Goal: Task Accomplishment & Management: Manage account settings

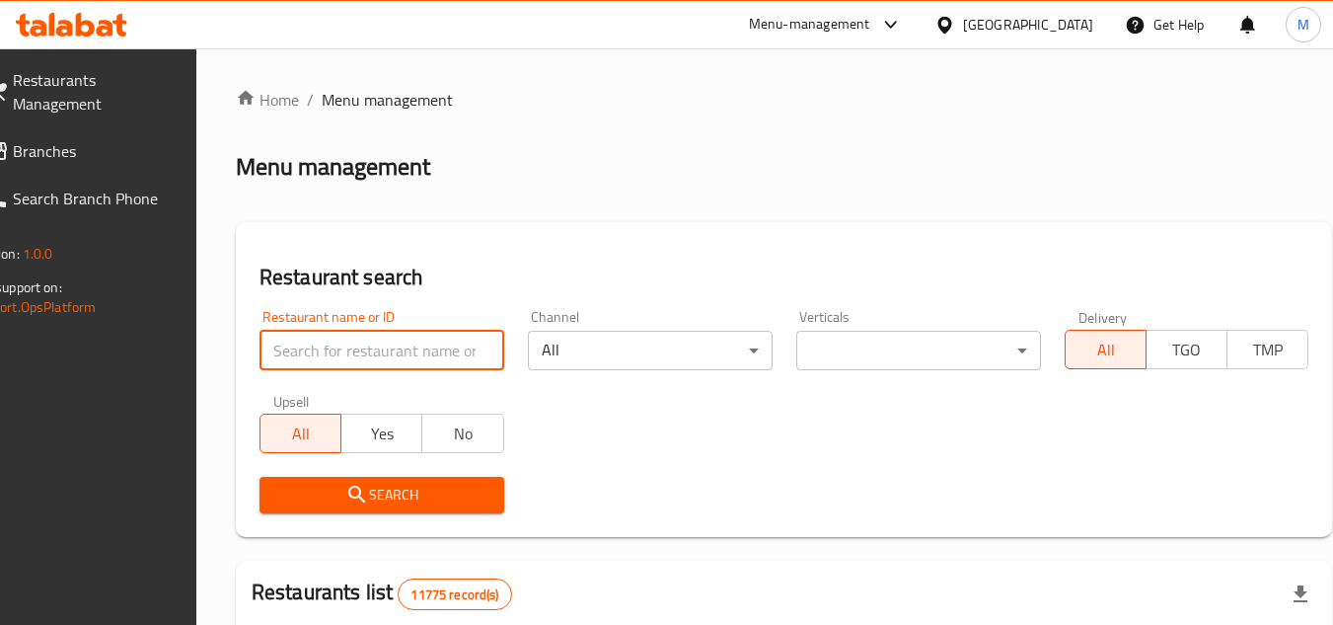
scroll to position [163, 0]
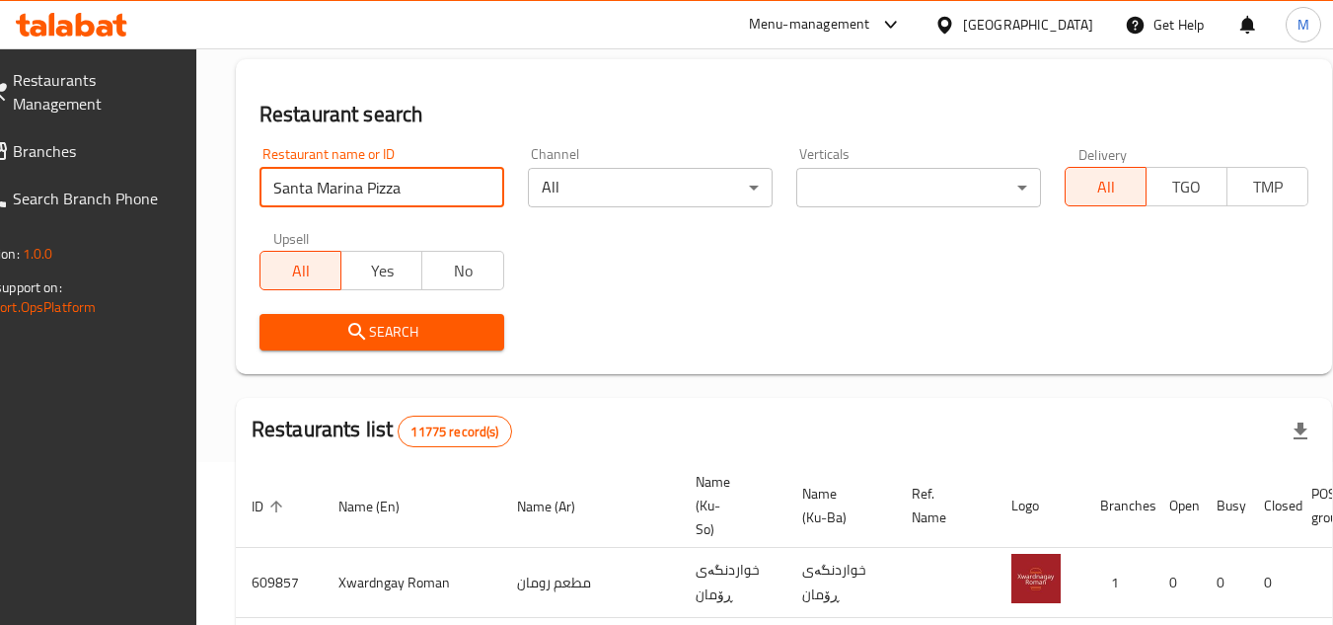
type input "Santa Marina Pizza"
click button "Search" at bounding box center [382, 332] width 245 height 37
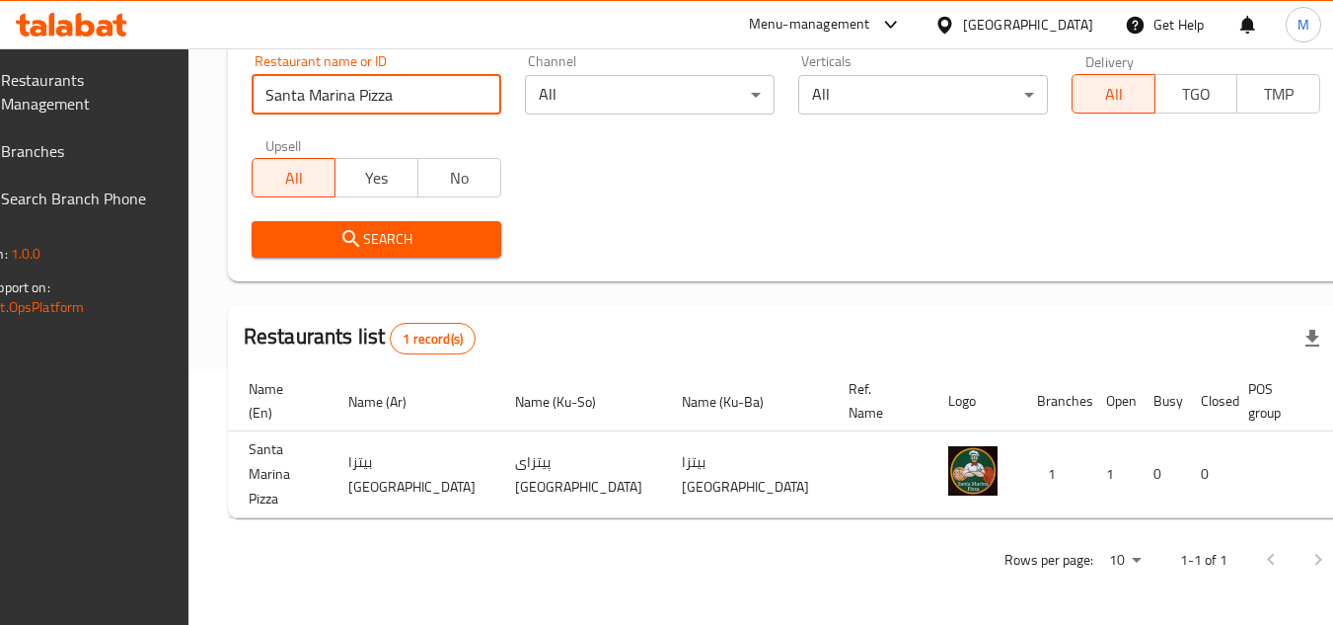
scroll to position [0, 122]
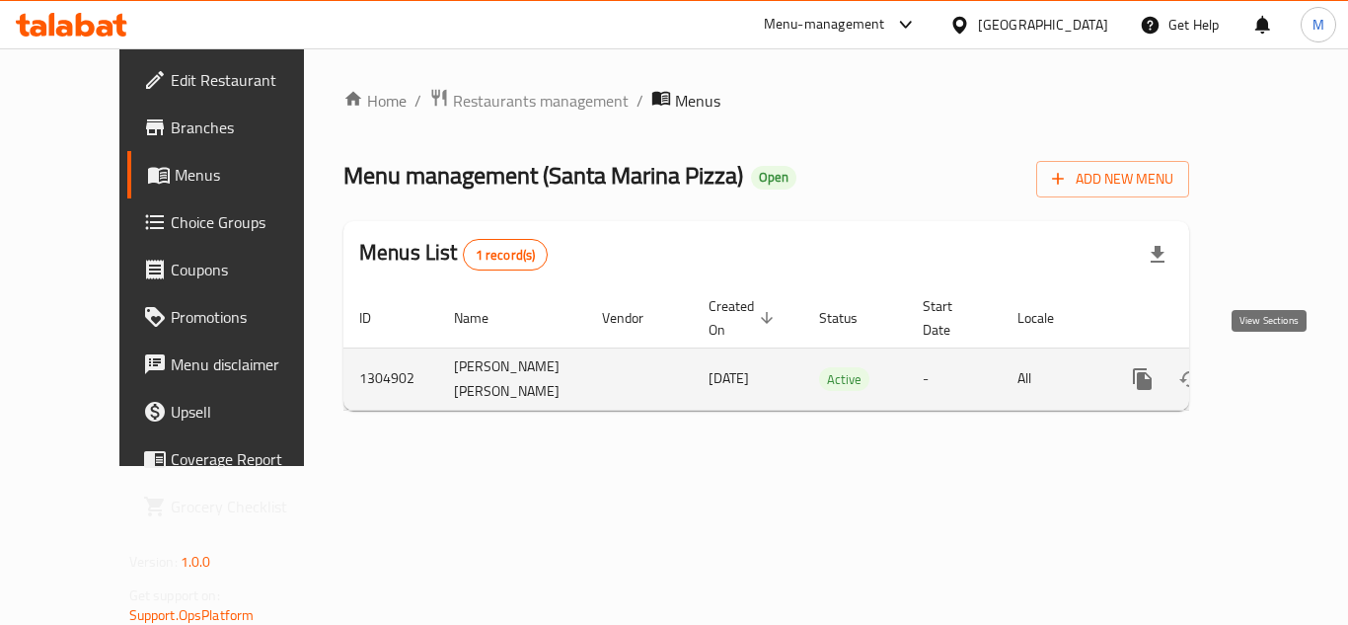
click at [1276, 370] on icon "enhanced table" at bounding box center [1285, 379] width 18 height 18
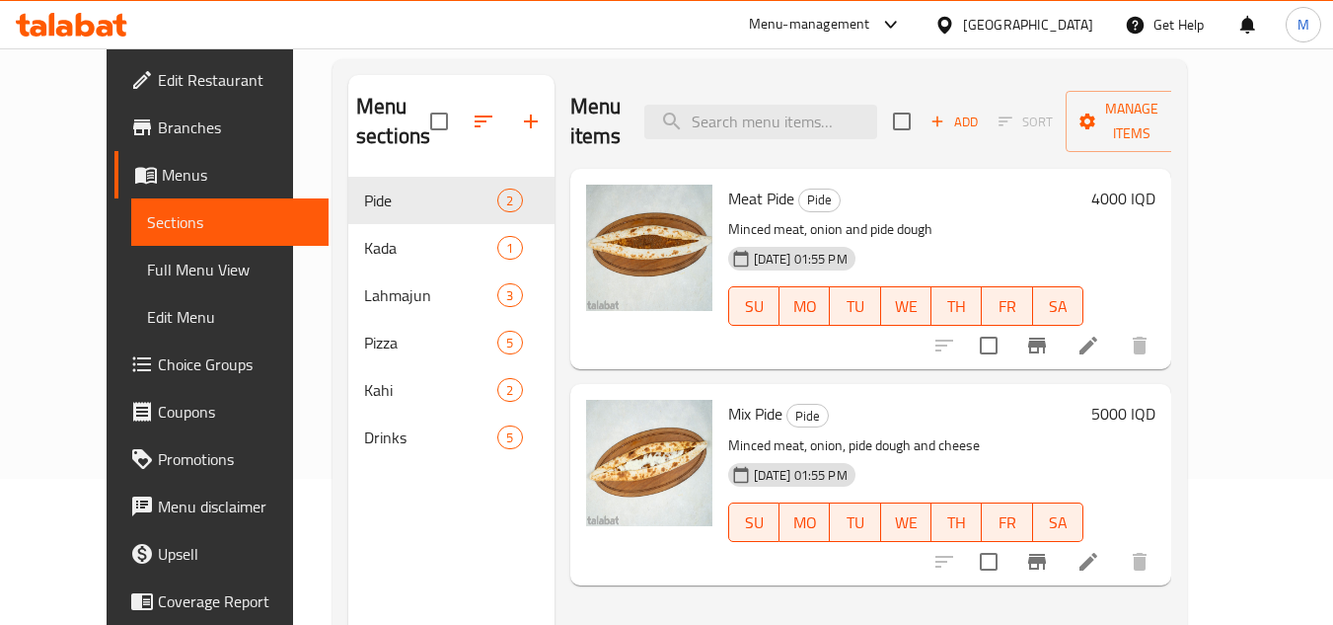
scroll to position [197, 0]
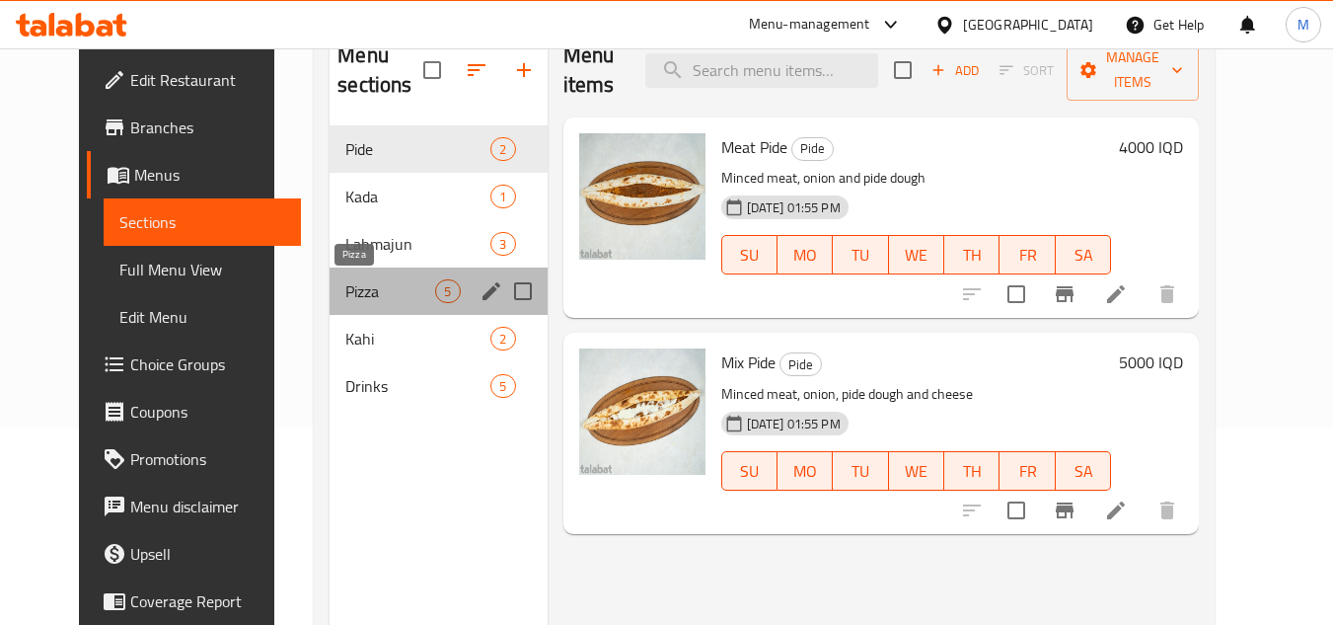
click at [345, 296] on span "Pizza" at bounding box center [390, 291] width 90 height 24
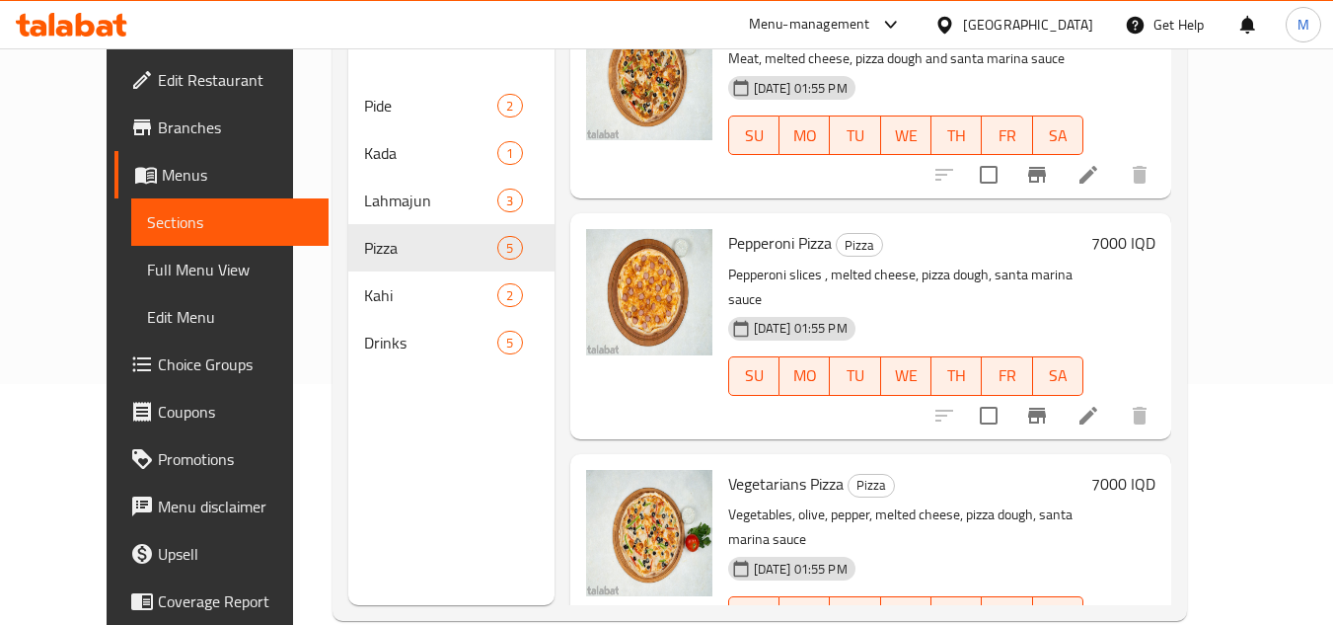
scroll to position [276, 0]
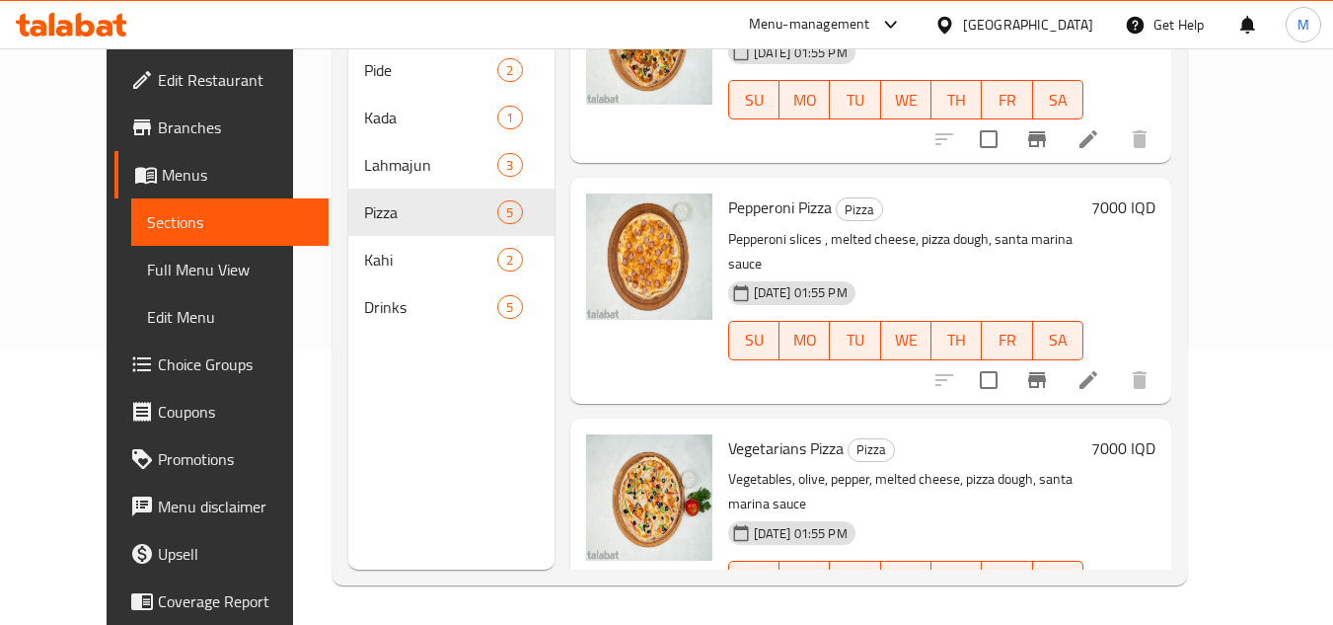
click at [1227, 108] on div "Home / Restaurants management / Menus / Sections Santa Marina Pizza Open import…" at bounding box center [760, 198] width 934 height 853
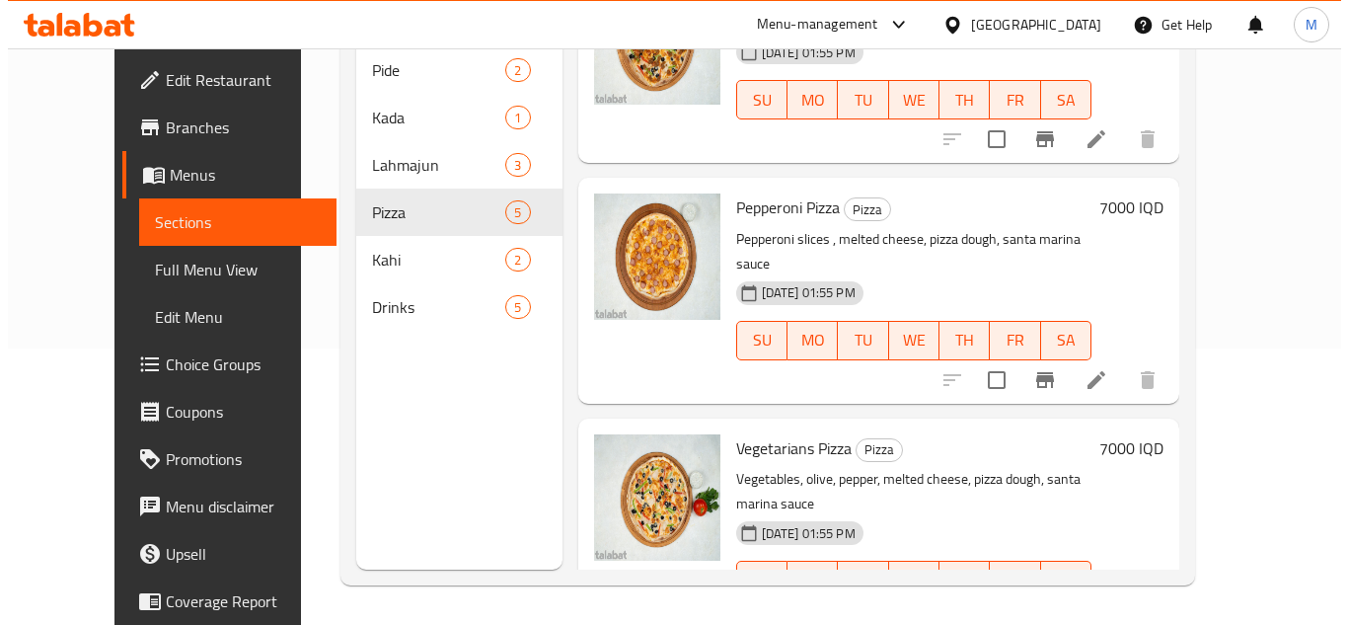
scroll to position [0, 0]
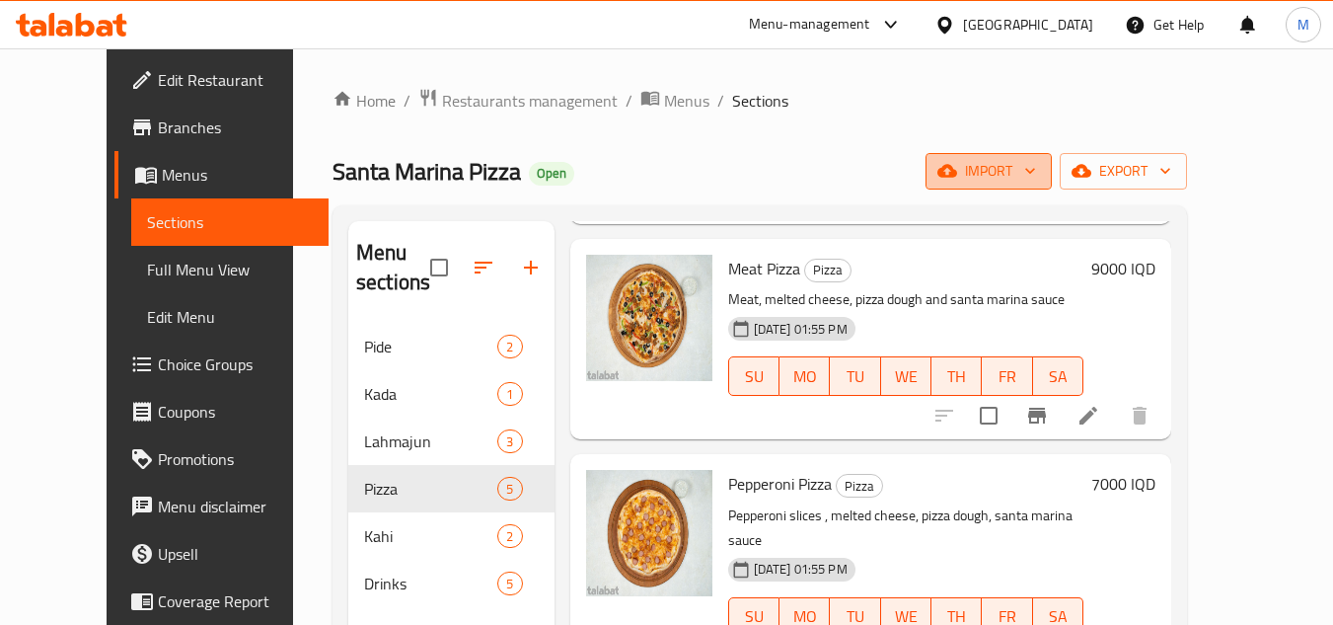
click at [1040, 180] on icon "button" at bounding box center [1031, 171] width 20 height 20
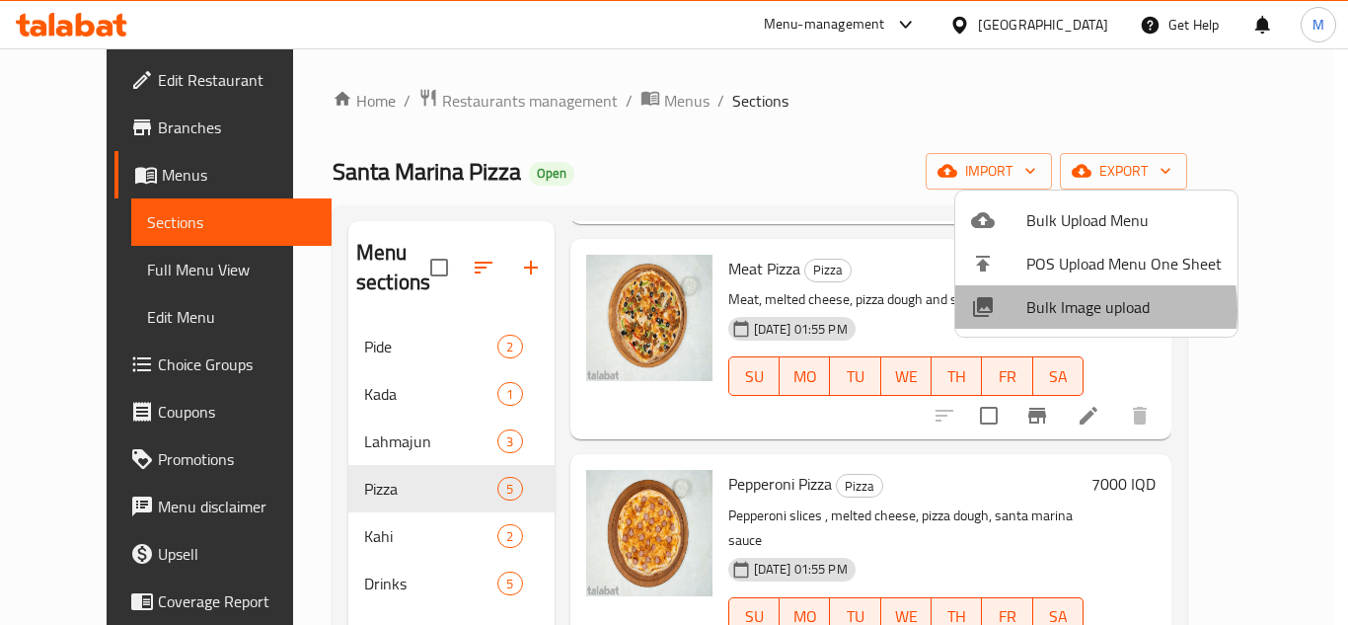
click at [1058, 310] on span "Bulk Image upload" at bounding box center [1124, 307] width 195 height 24
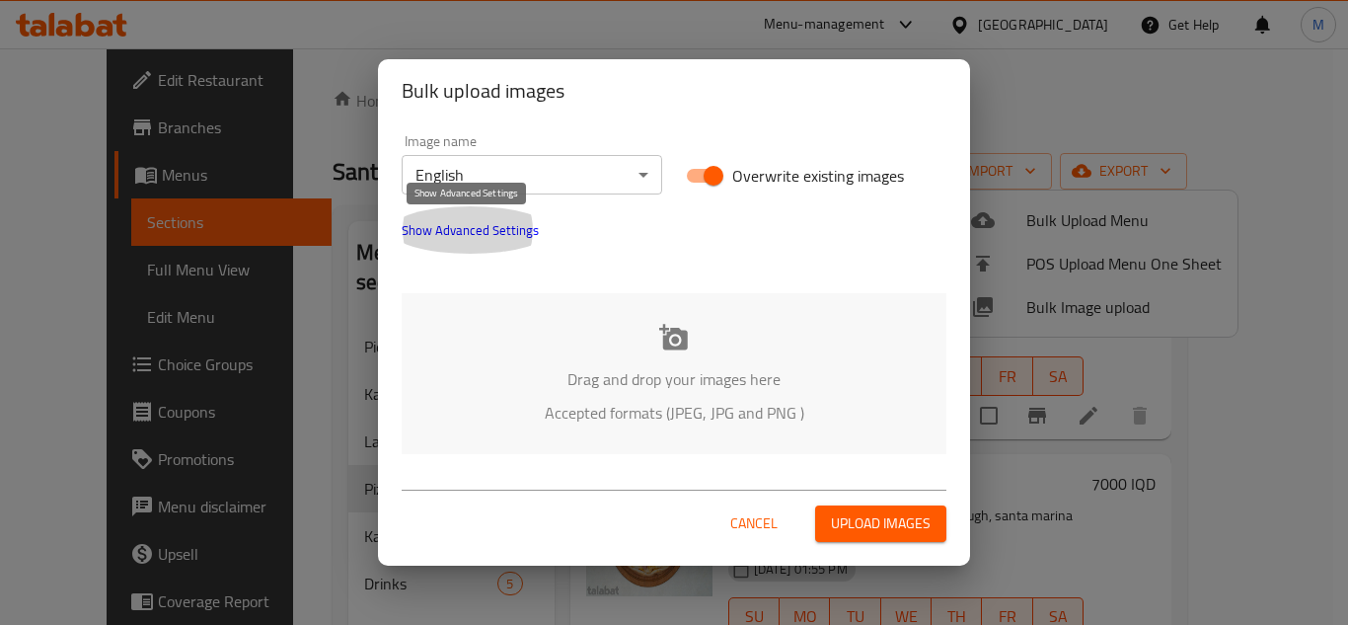
drag, startPoint x: 500, startPoint y: 225, endPoint x: 418, endPoint y: 215, distance: 83.5
click at [482, 225] on span "Show Advanced Settings" at bounding box center [470, 230] width 137 height 24
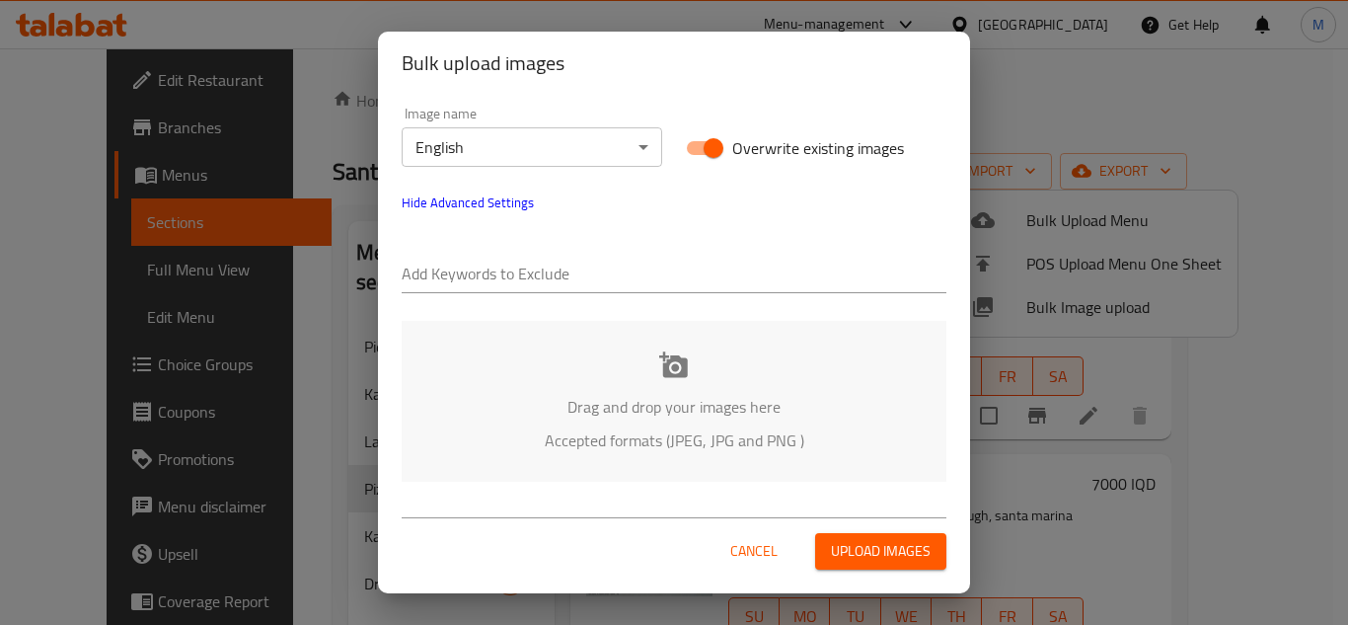
click at [513, 267] on input "text" at bounding box center [674, 276] width 545 height 32
paste input "Santa marina Pizza-"
type input "Santa marina Pizza-"
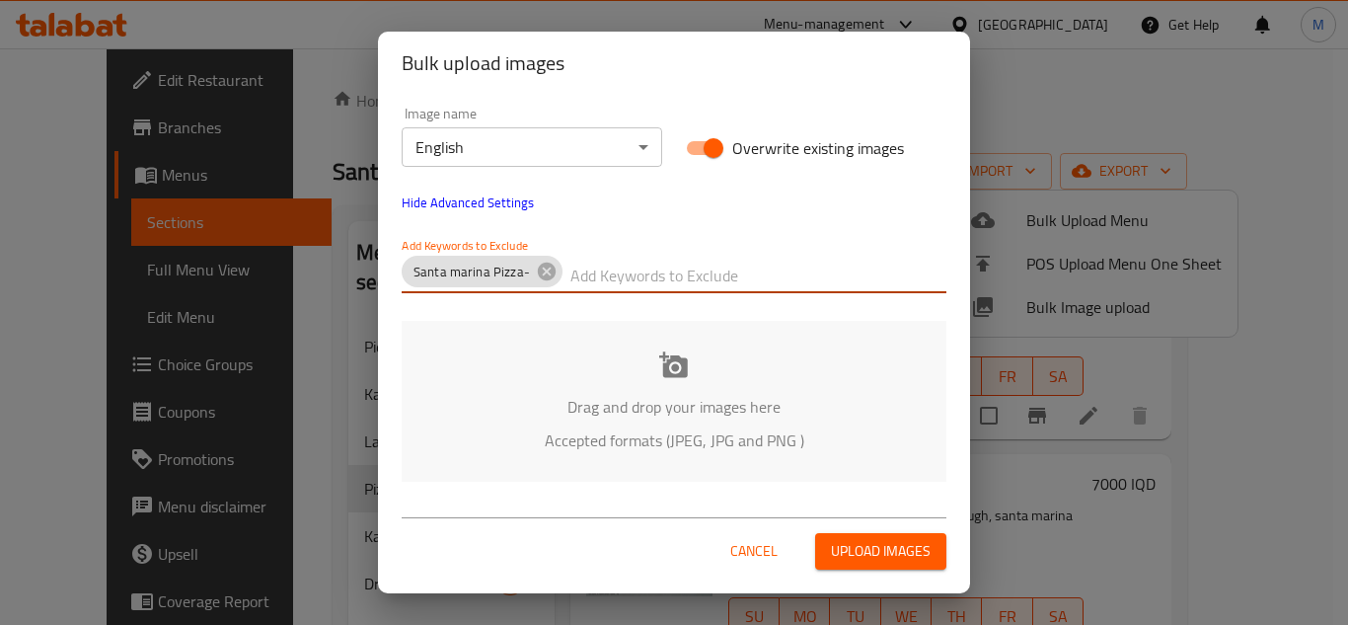
click at [617, 274] on input "text" at bounding box center [758, 276] width 376 height 32
paste input "-[PERSON_NAME] Waleed_DSC06632"
type input "-[PERSON_NAME] Waleed_DSC06632"
click at [630, 377] on div "Drag and drop your images here Accepted formats (JPEG, JPG and PNG )" at bounding box center [674, 401] width 545 height 161
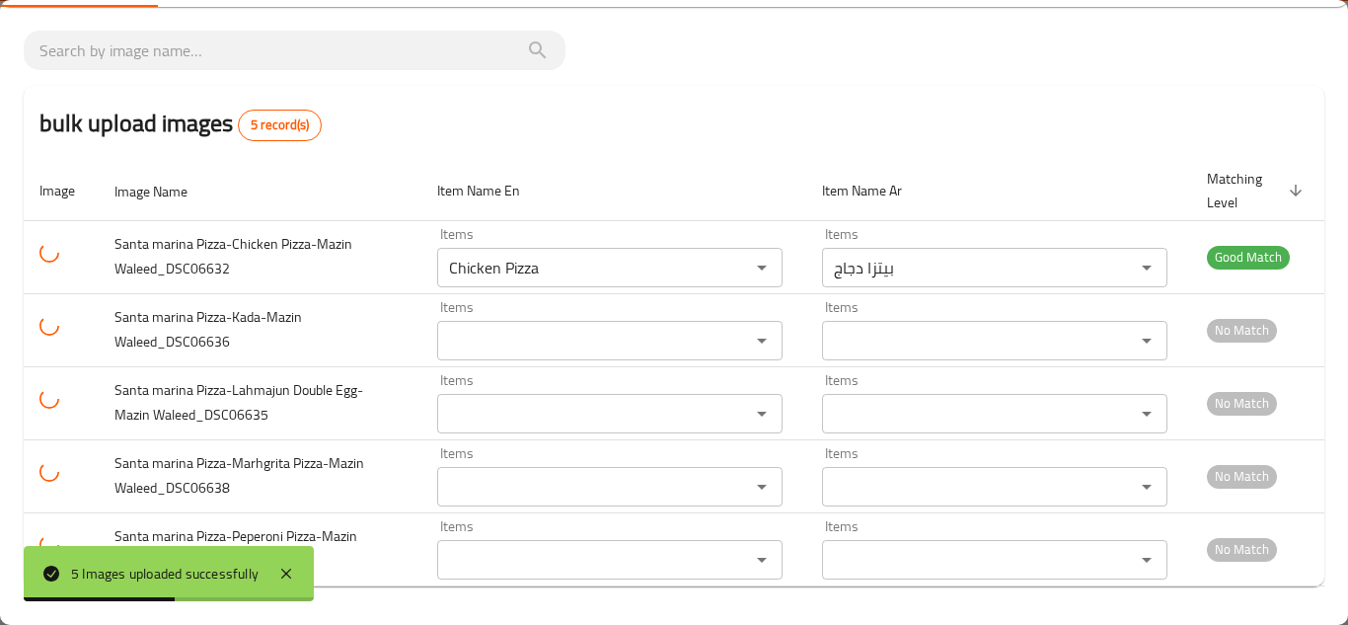
scroll to position [105, 0]
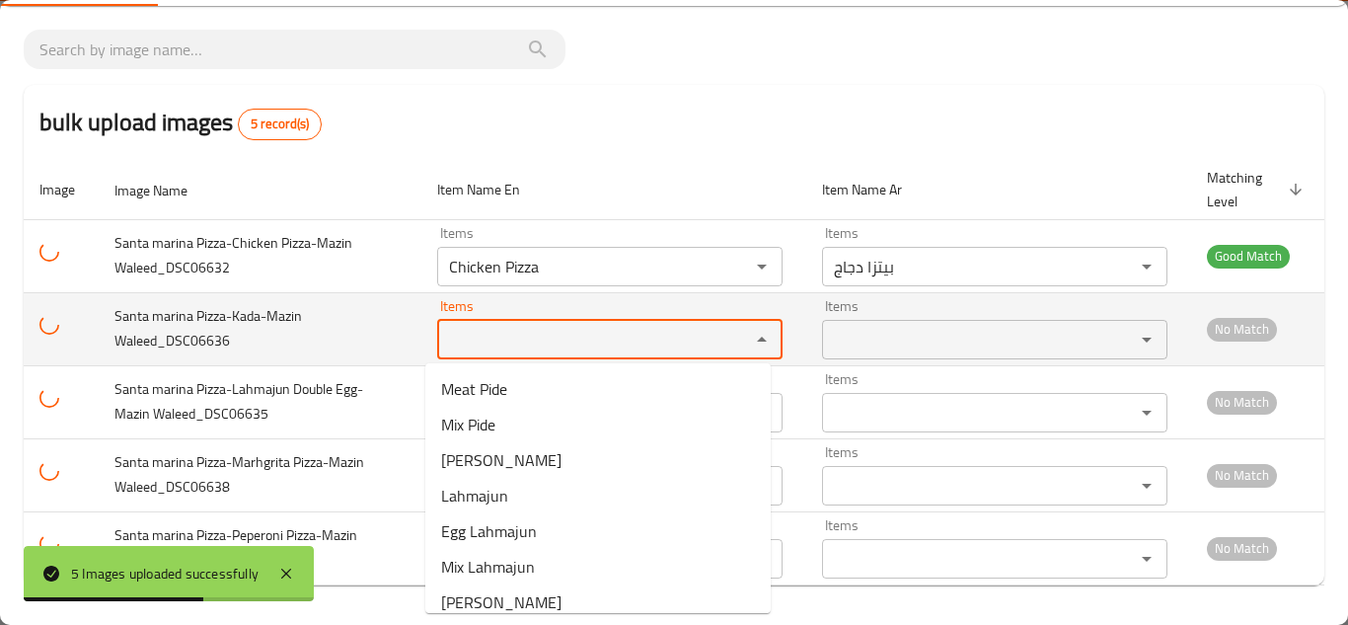
click at [499, 337] on Waleed_DSC06636 "Items" at bounding box center [580, 340] width 275 height 28
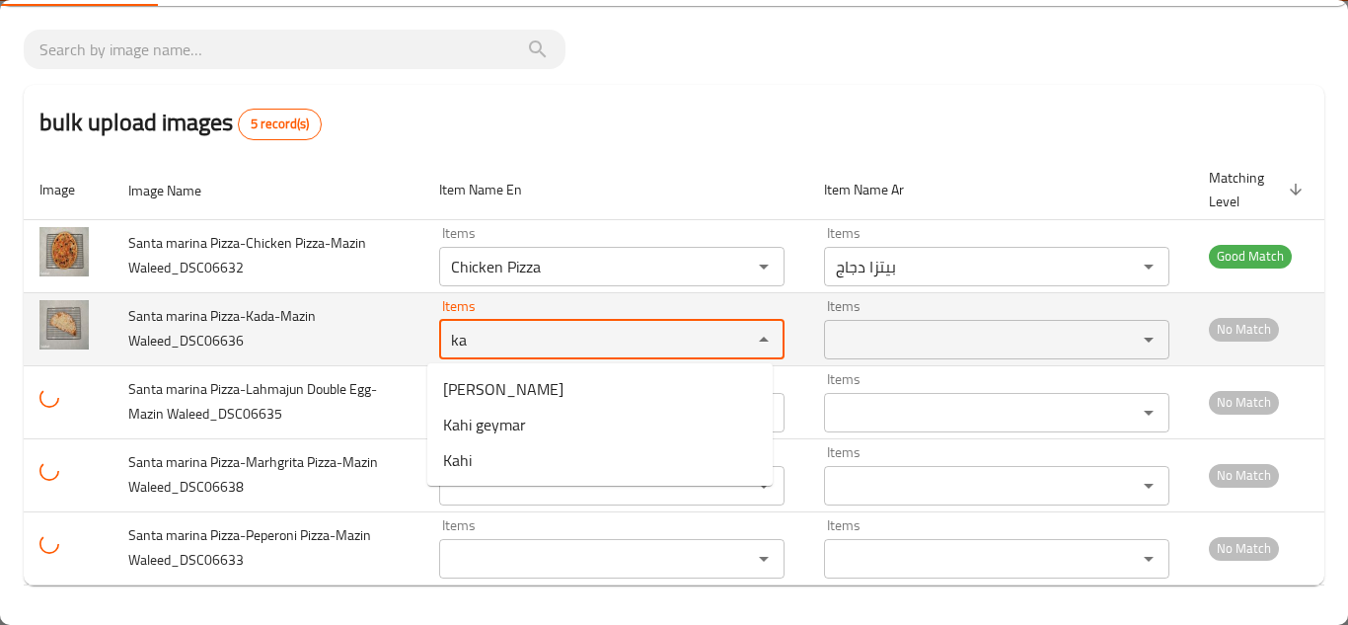
type Waleed_DSC06636 "k"
click at [353, 326] on td "Santa marina Pizza-Kada-Mazin Waleed_DSC06636" at bounding box center [268, 328] width 311 height 73
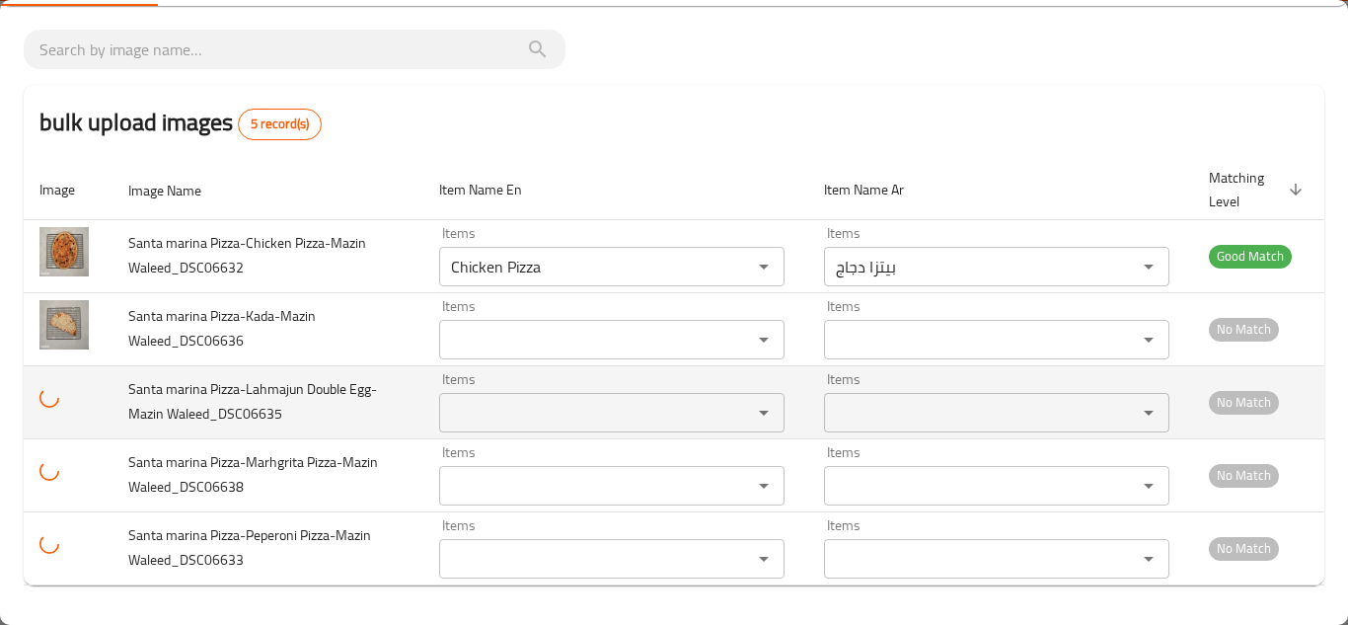
click at [522, 399] on div "Items" at bounding box center [611, 412] width 345 height 39
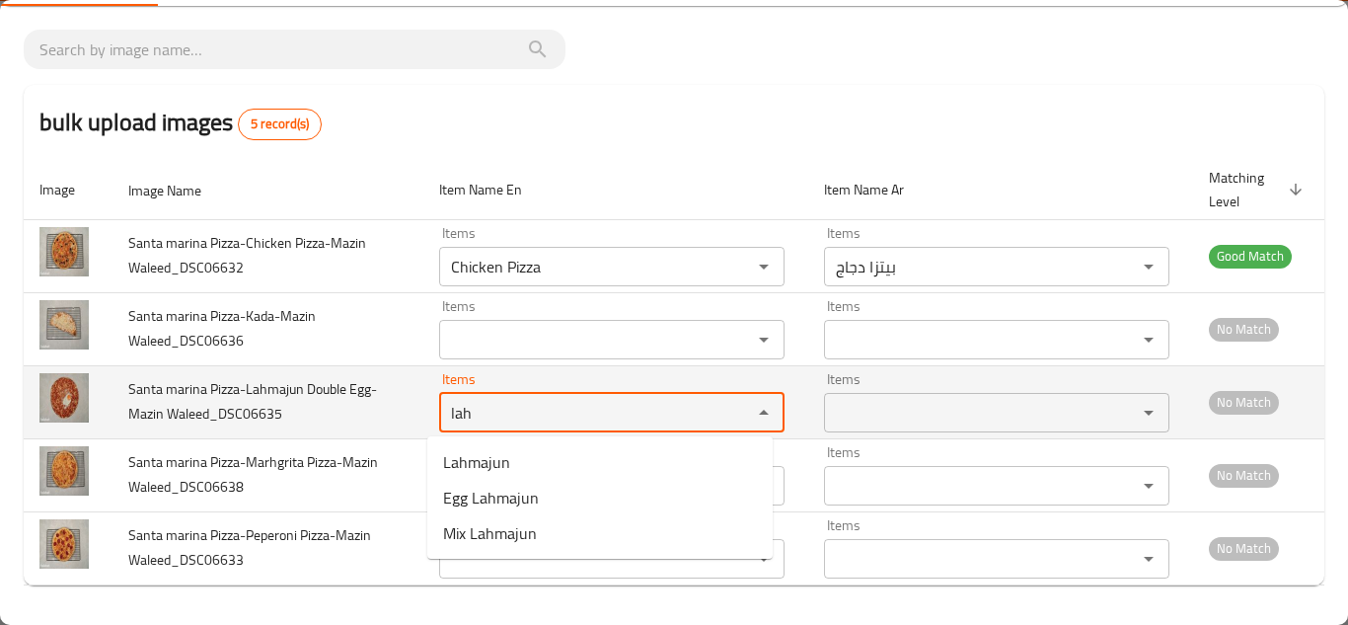
type Waleed_DSC06635 "lah"
click at [373, 426] on td "Santa marina Pizza-Lahmajun Double Egg-Mazin Waleed_DSC06635" at bounding box center [268, 401] width 311 height 73
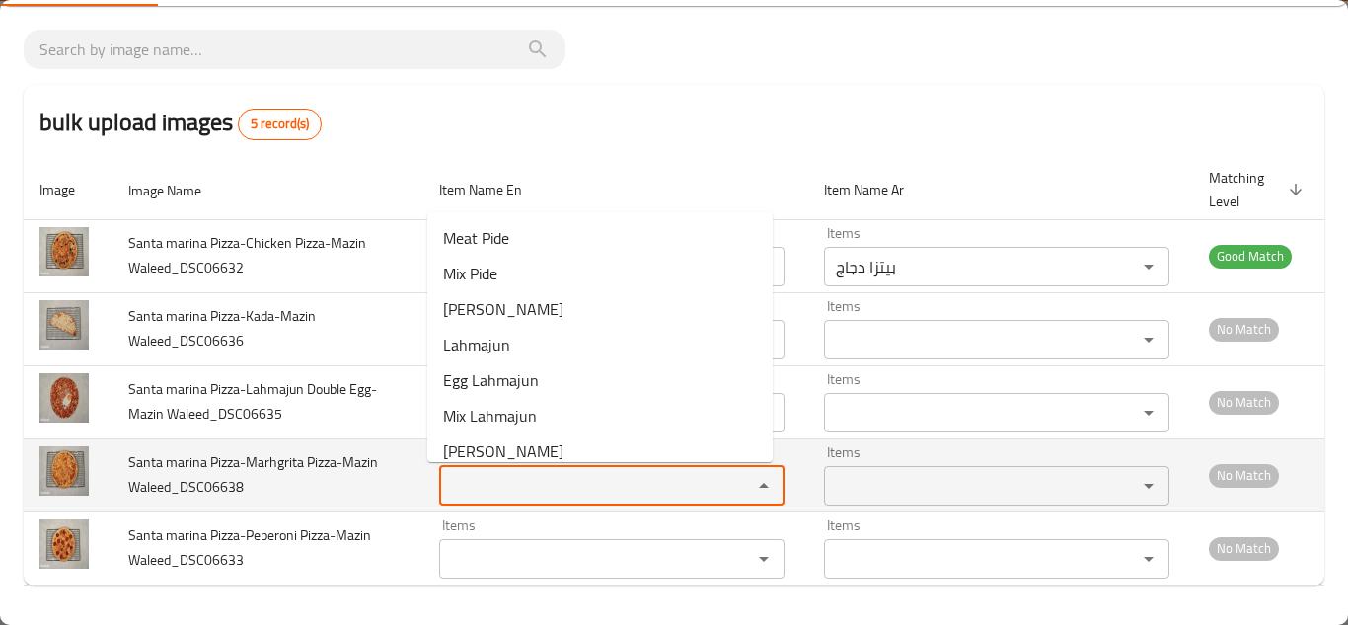
click at [519, 489] on Waleed_DSC06638 "Items" at bounding box center [582, 486] width 275 height 28
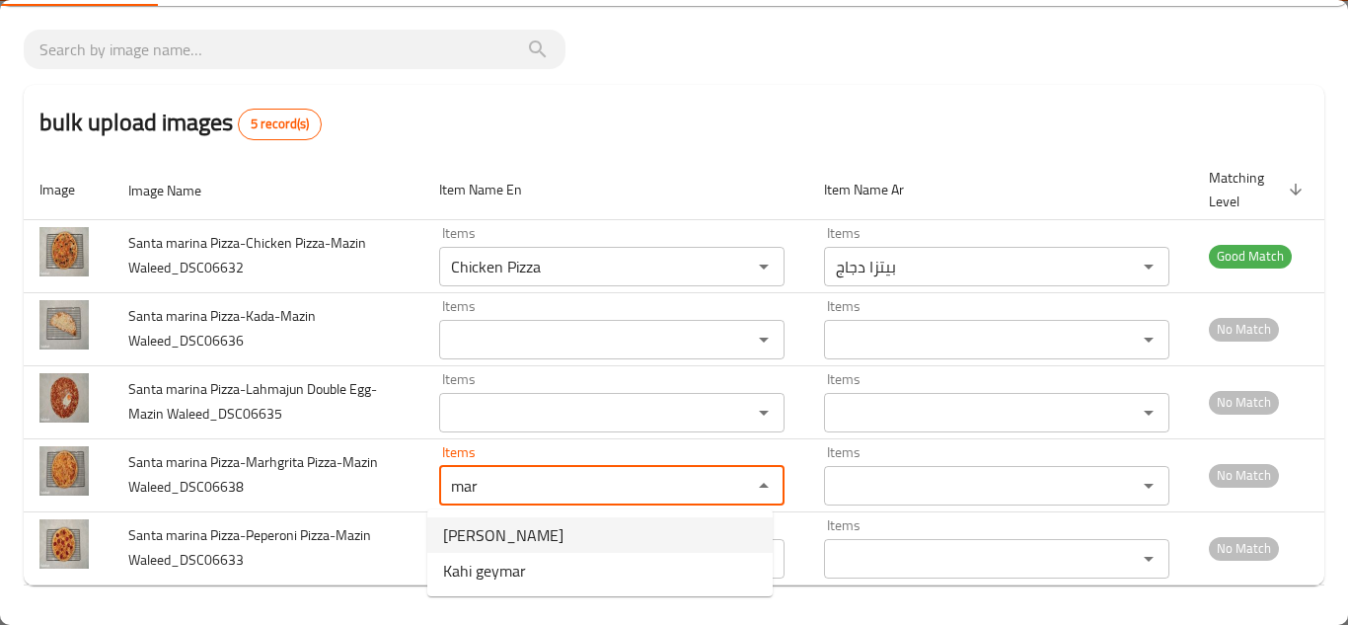
click at [520, 529] on span "[PERSON_NAME]" at bounding box center [503, 535] width 120 height 24
type Waleed_DSC06638 "[PERSON_NAME]"
type Waleed_DSC06638-ar "[PERSON_NAME]"
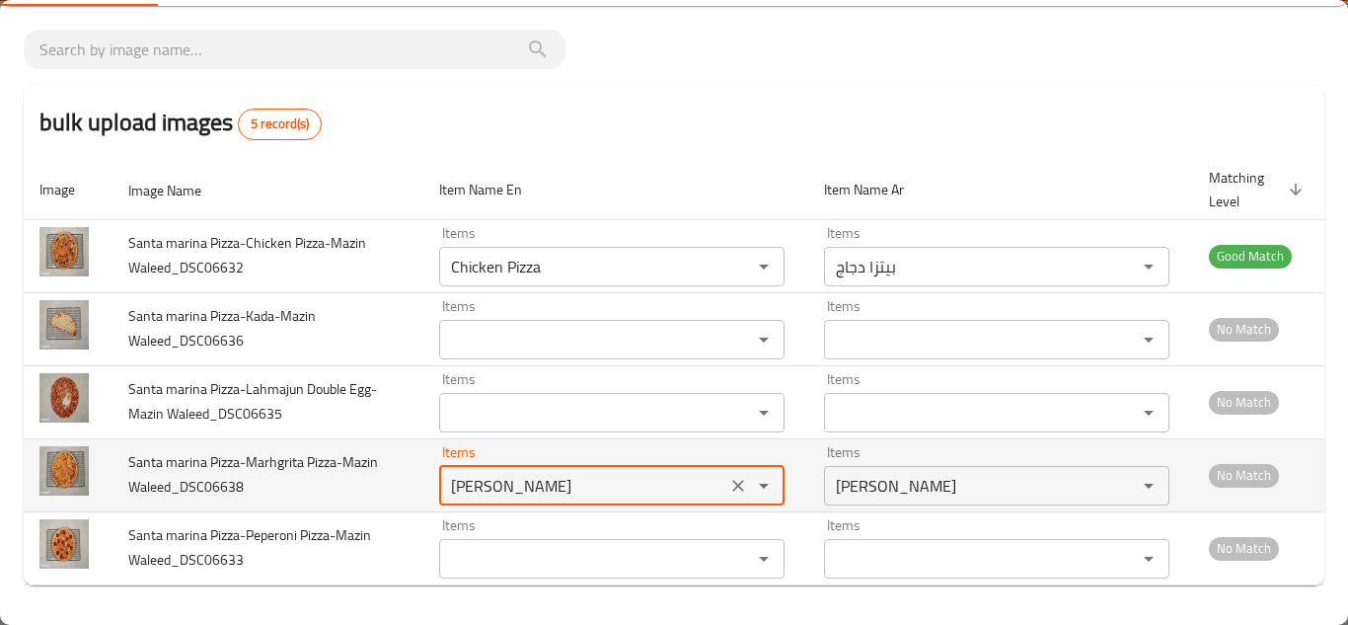
type Waleed_DSC06638 "[PERSON_NAME]"
click at [378, 468] on td "Santa marina Pizza-Marhgrita Pizza-Mazin Waleed_DSC06638" at bounding box center [268, 474] width 311 height 73
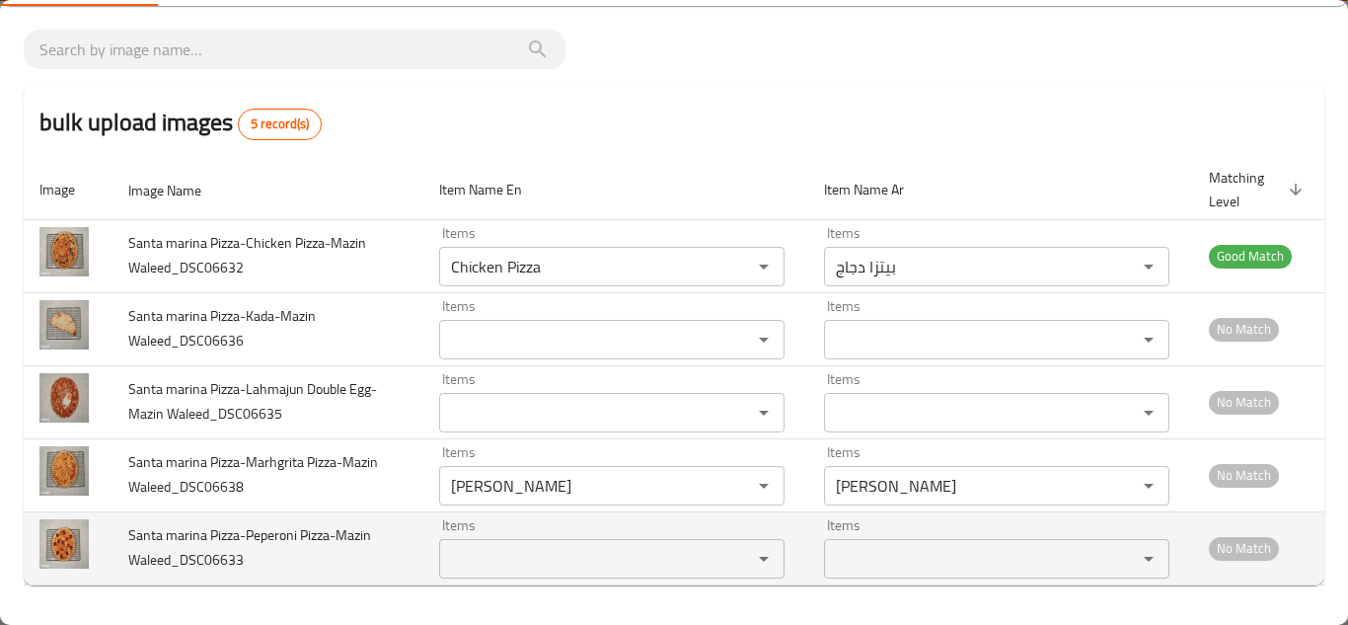
click at [498, 545] on div "Items" at bounding box center [611, 558] width 345 height 39
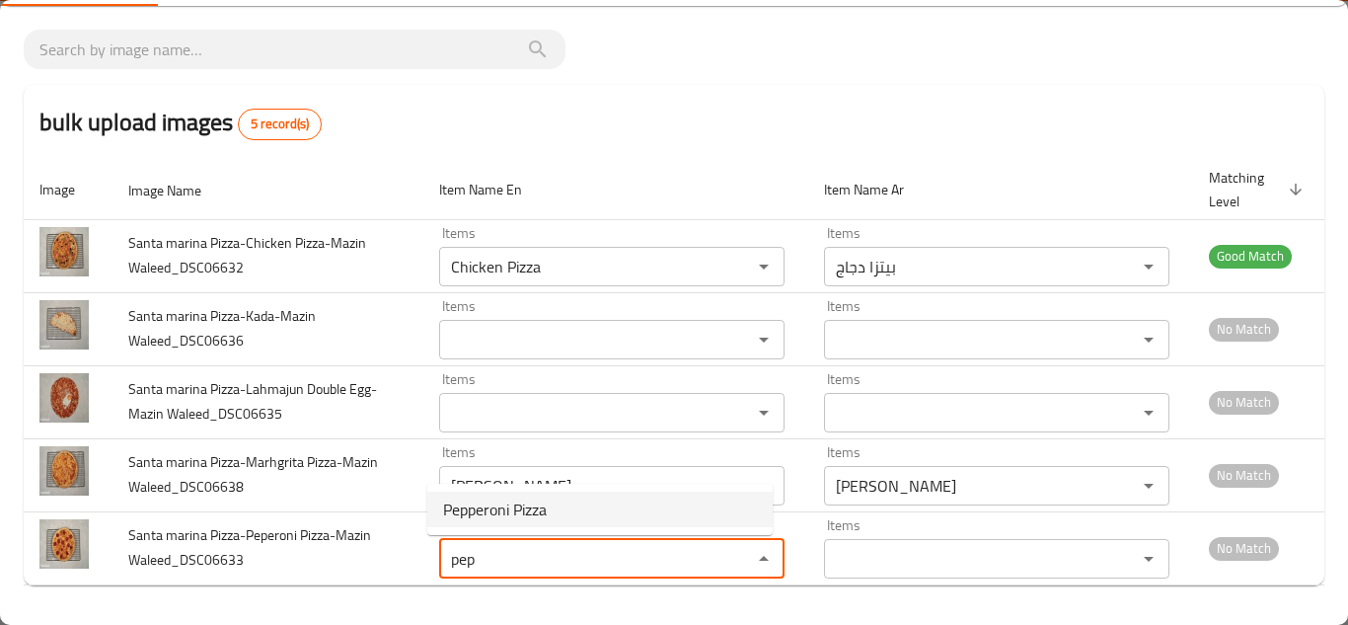
click at [497, 510] on span "Pepperoni Pizza" at bounding box center [495, 509] width 104 height 24
type Waleed_DSC06633 "Pepperoni Pizza"
type Waleed_DSC06633-ar "[PERSON_NAME]"
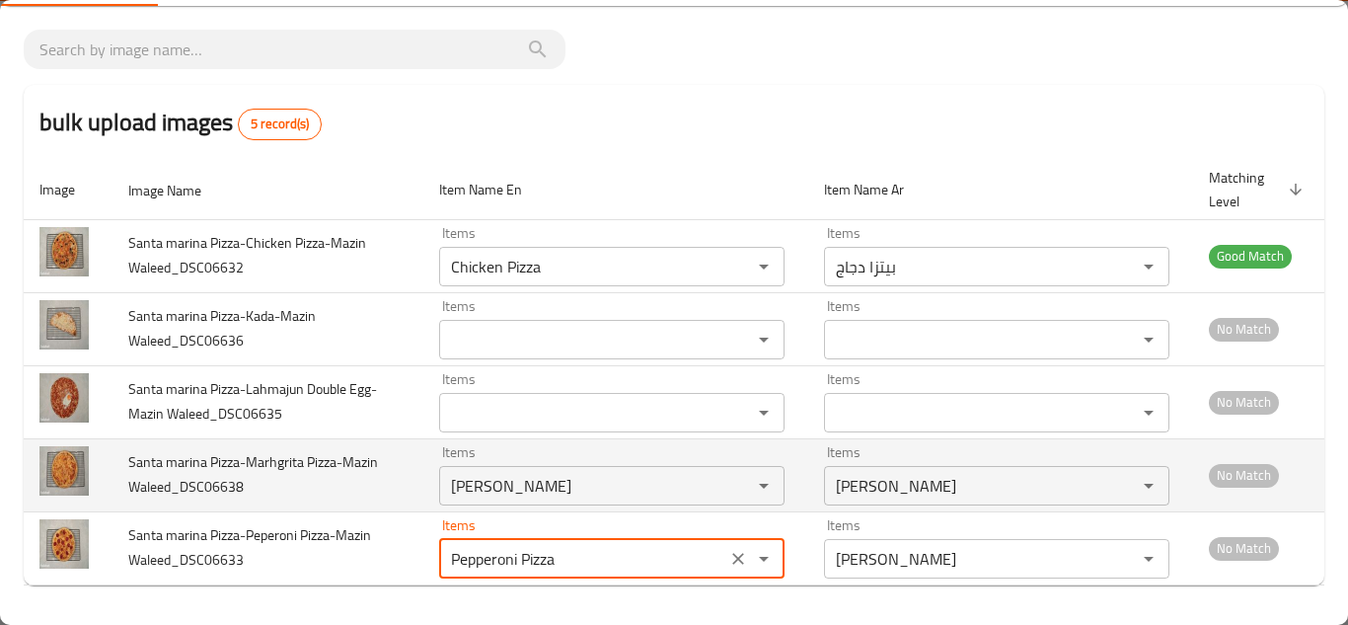
type Waleed_DSC06633 "Pepperoni Pizza"
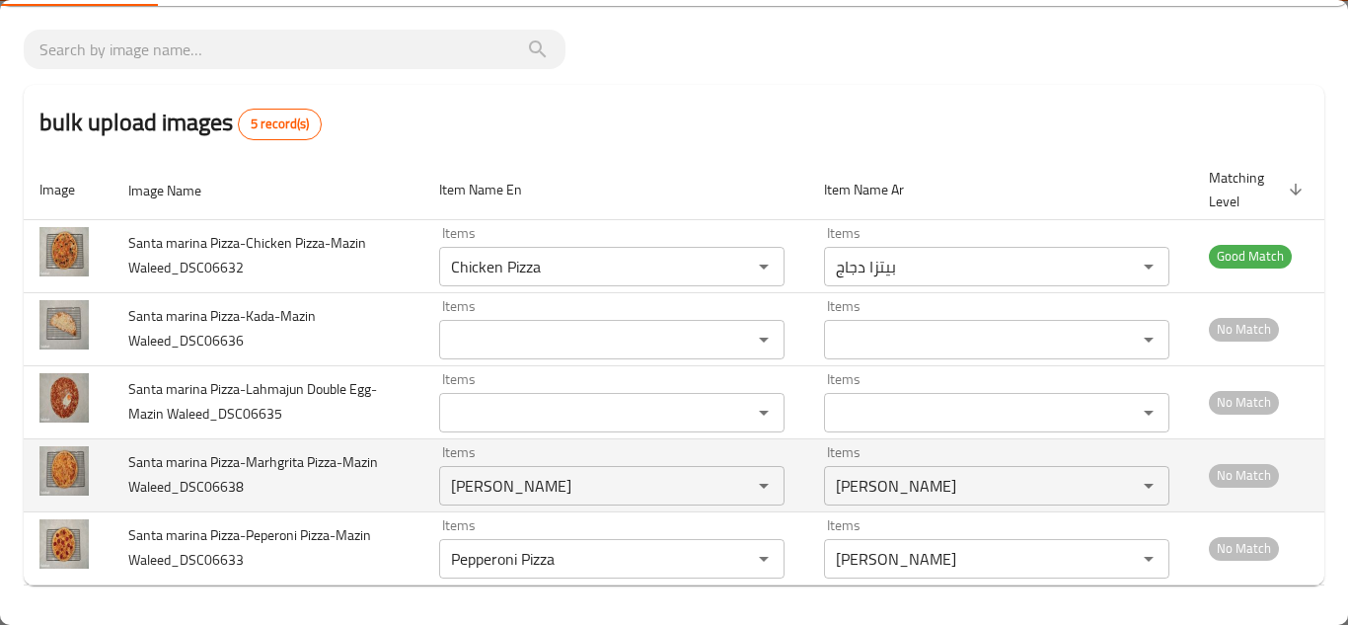
click at [387, 458] on td "Santa marina Pizza-Marhgrita Pizza-Mazin Waleed_DSC06638" at bounding box center [268, 474] width 311 height 73
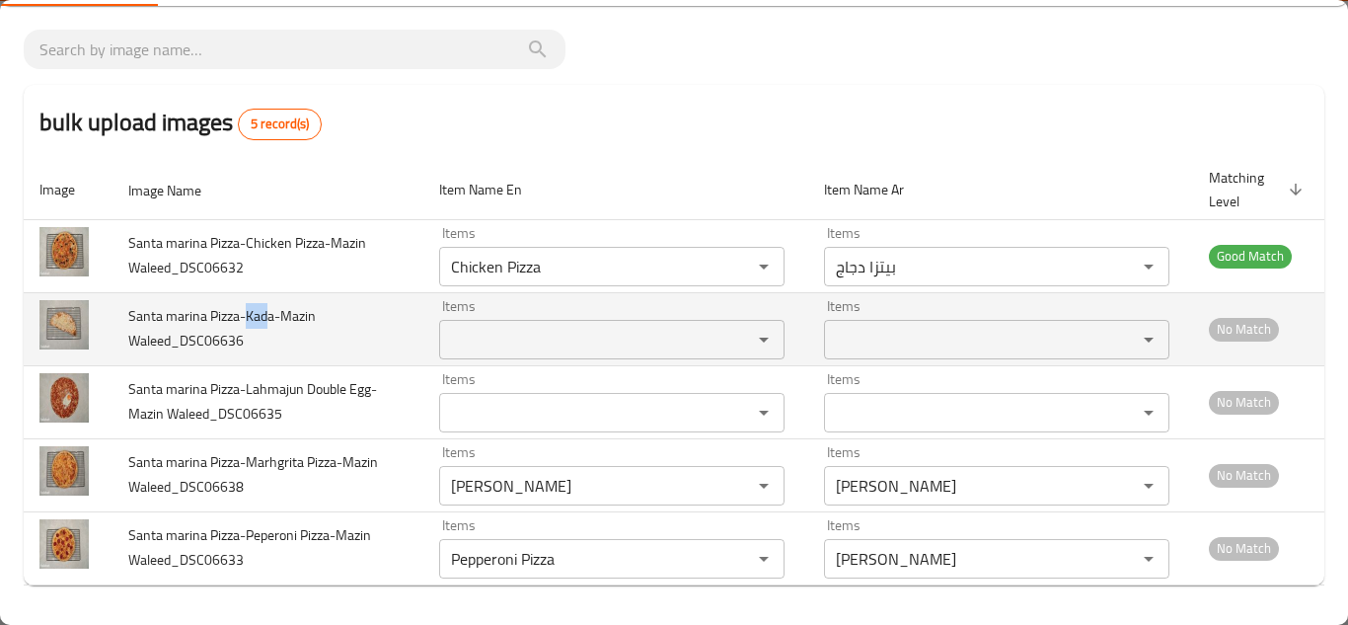
drag, startPoint x: 247, startPoint y: 317, endPoint x: 272, endPoint y: 318, distance: 25.7
click at [272, 318] on span "Santa marina Pizza-Kada-Mazin Waleed_DSC06636" at bounding box center [222, 328] width 188 height 50
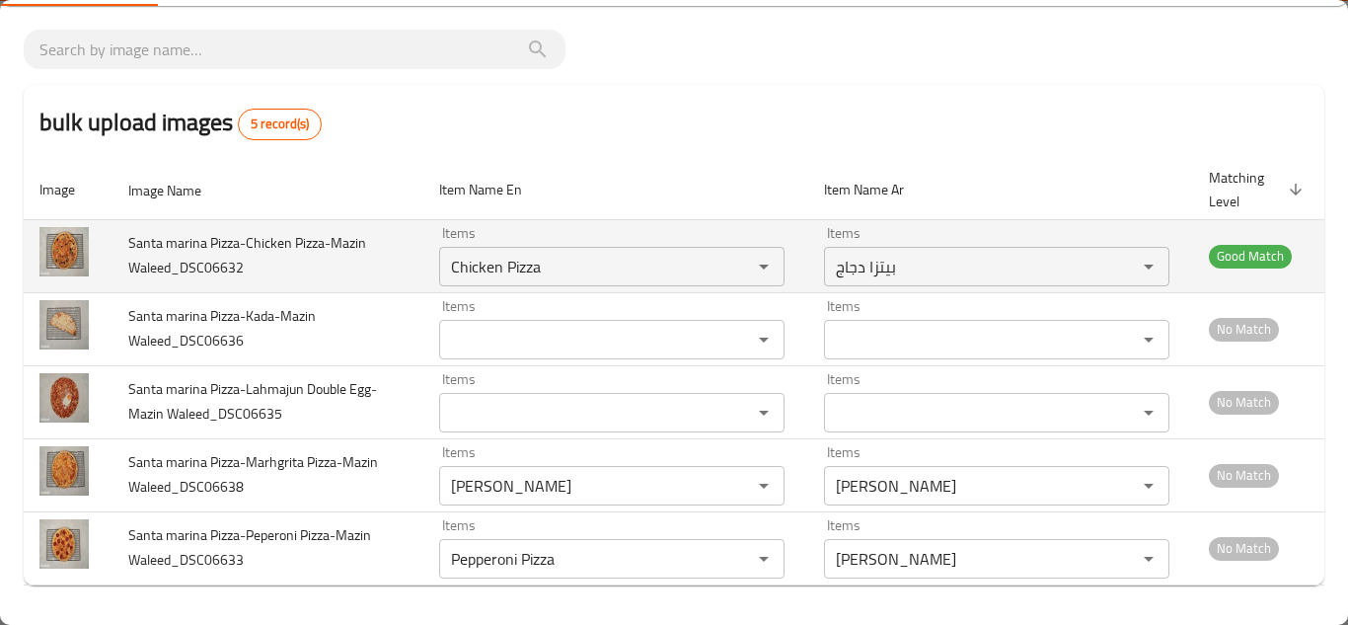
click at [368, 277] on td "Santa marina Pizza-Chicken Pizza-Mazin Waleed_DSC06632" at bounding box center [268, 255] width 311 height 73
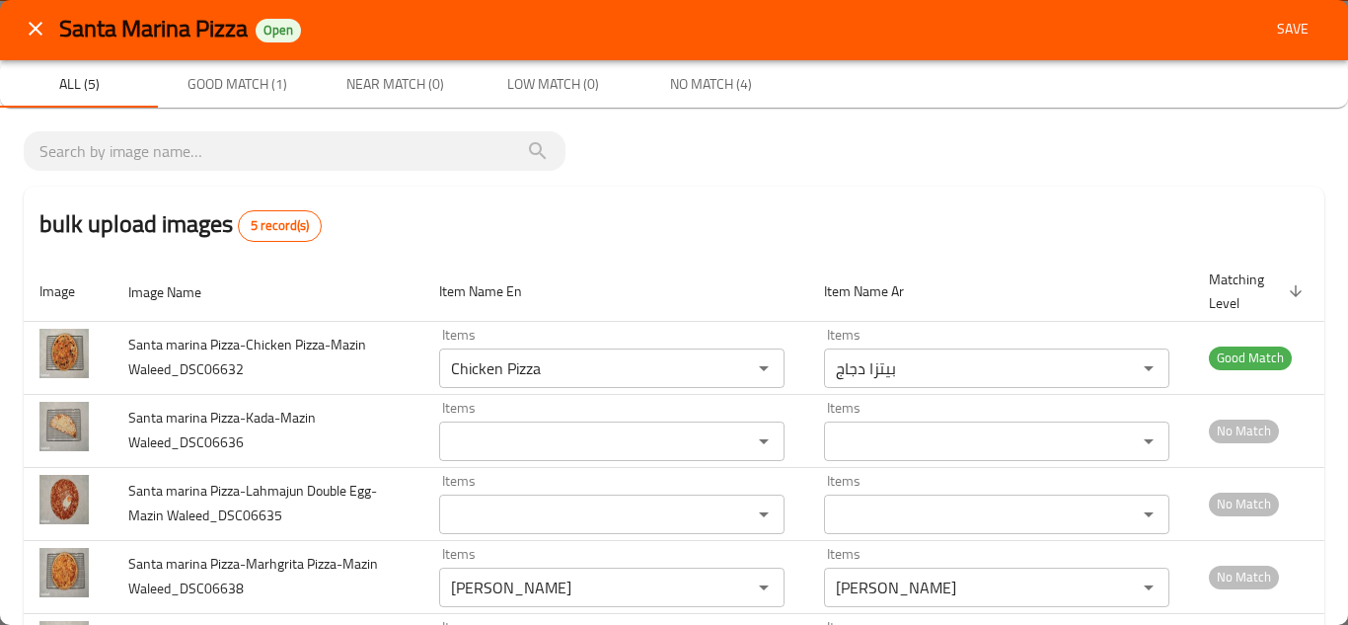
scroll to position [0, 0]
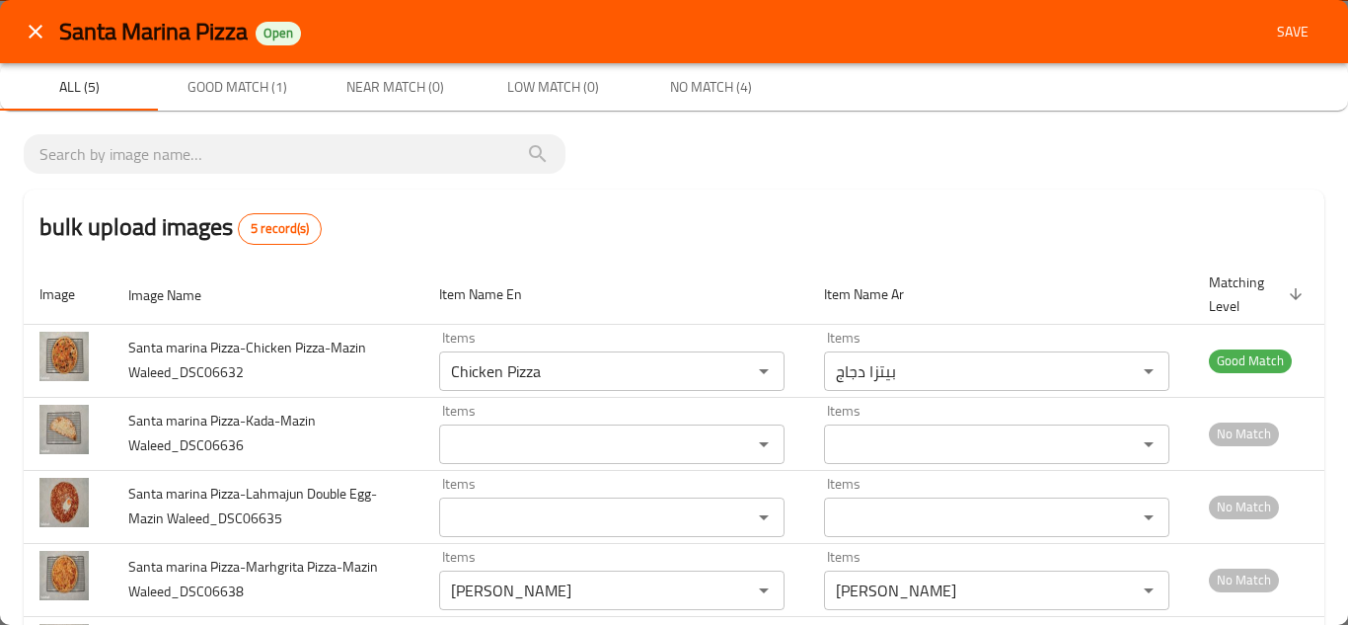
click at [1269, 33] on span "Save" at bounding box center [1292, 32] width 47 height 25
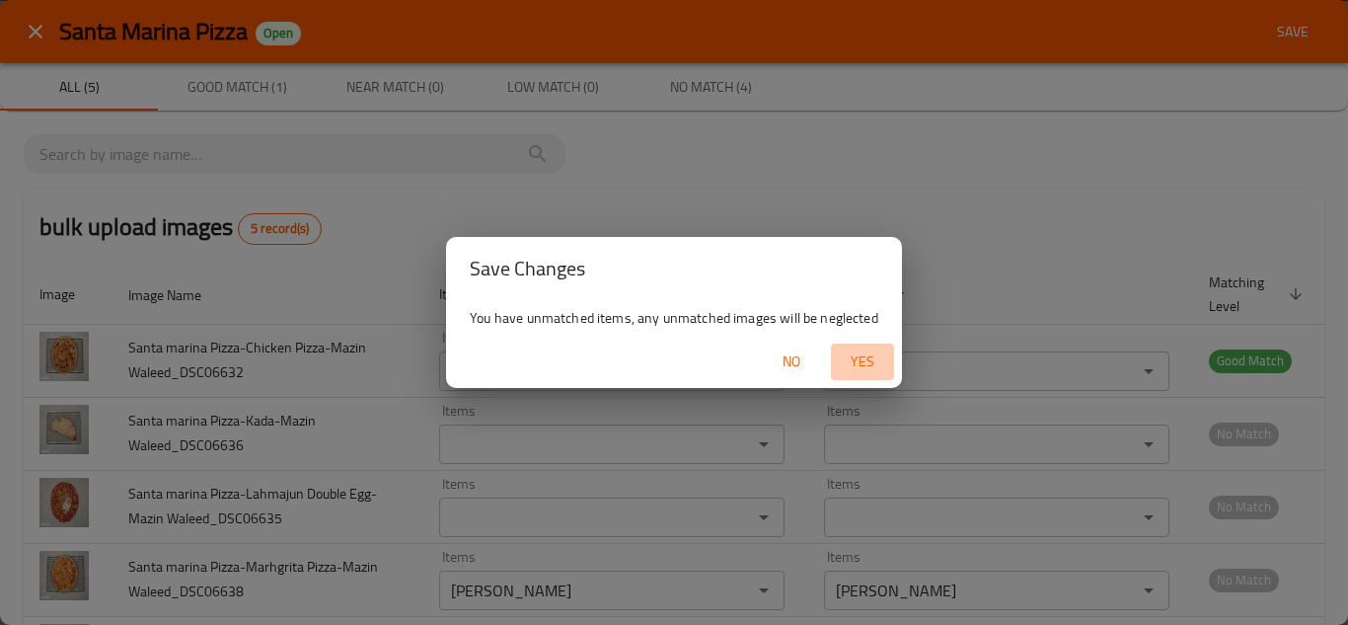
click at [861, 358] on span "Yes" at bounding box center [862, 361] width 47 height 25
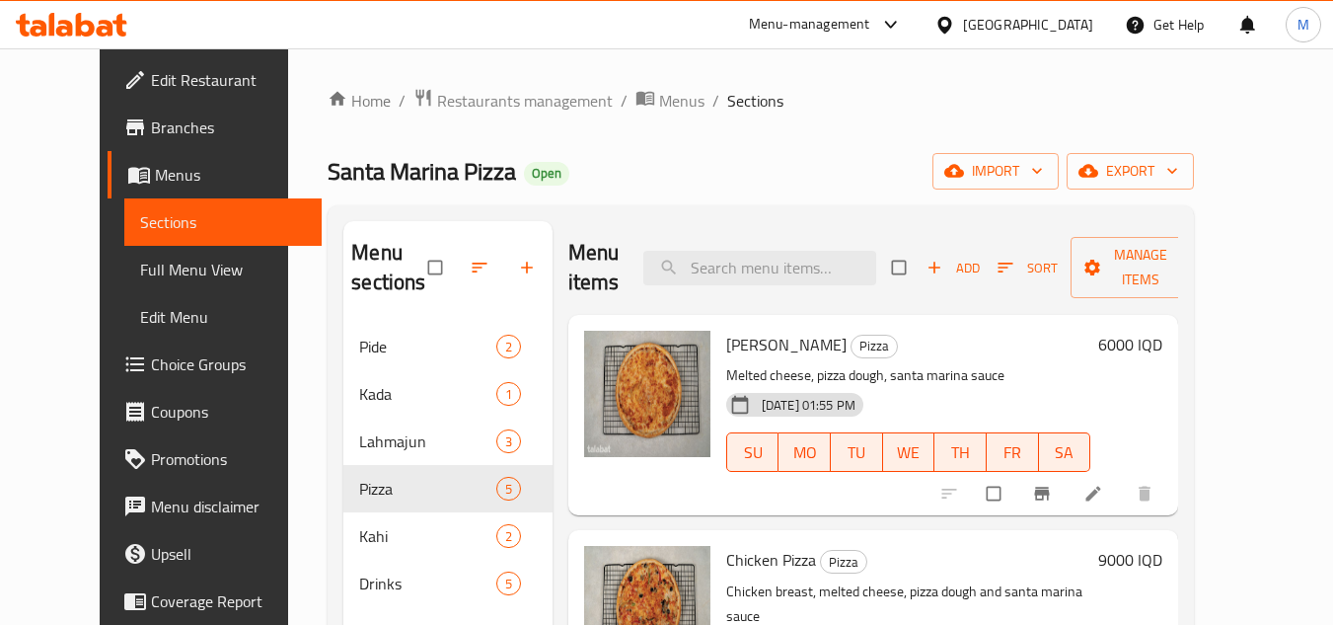
click at [1234, 349] on div "Home / Restaurants management / Menus / Sections Santa Marina Pizza Open import…" at bounding box center [761, 474] width 946 height 853
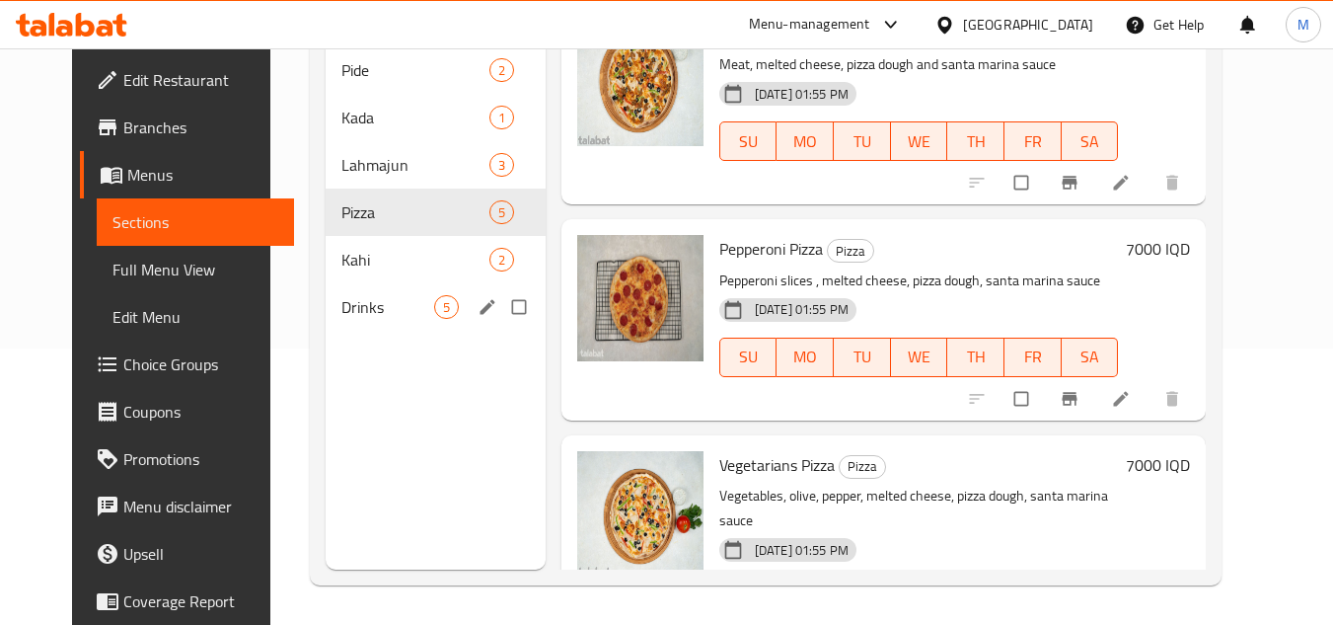
scroll to position [433, 0]
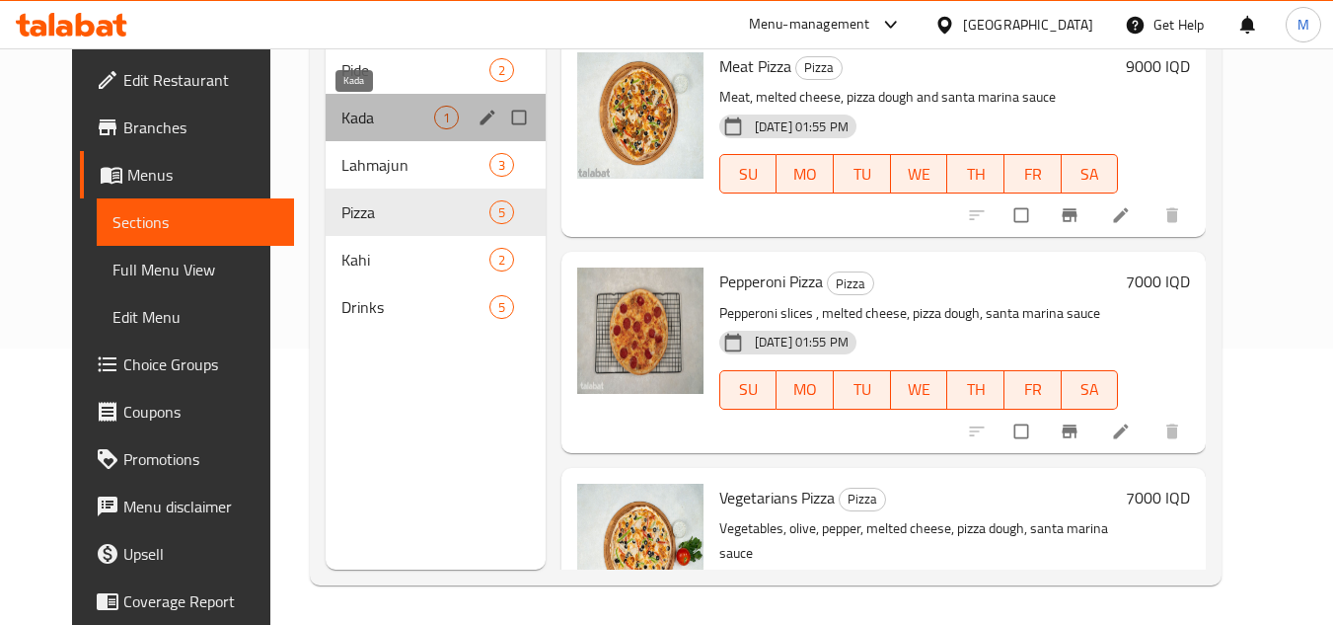
click at [343, 106] on span "Kada" at bounding box center [388, 118] width 93 height 24
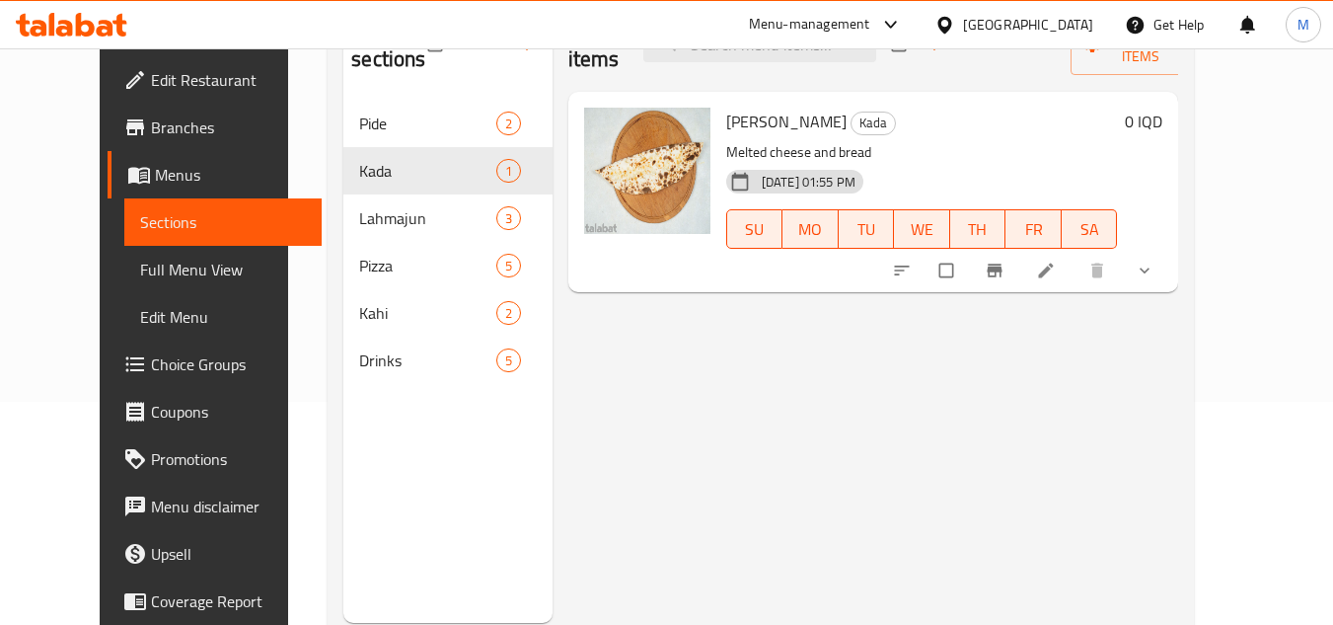
scroll to position [178, 0]
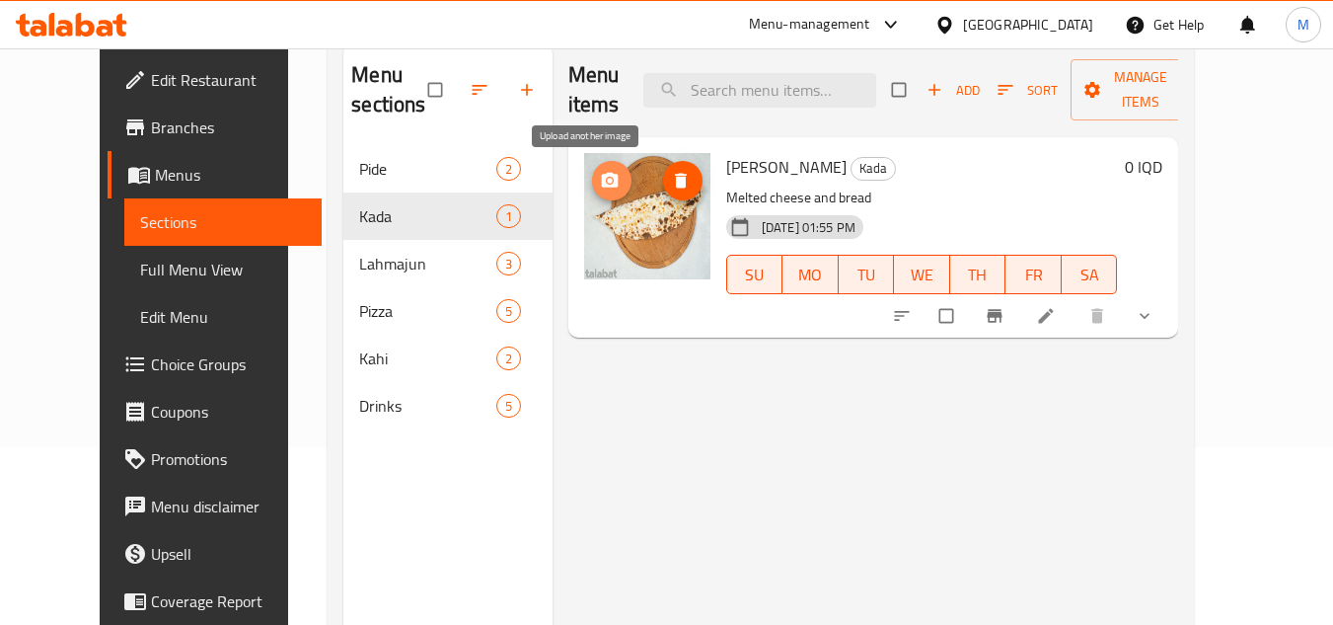
click at [592, 165] on button "upload picture" at bounding box center [611, 180] width 39 height 39
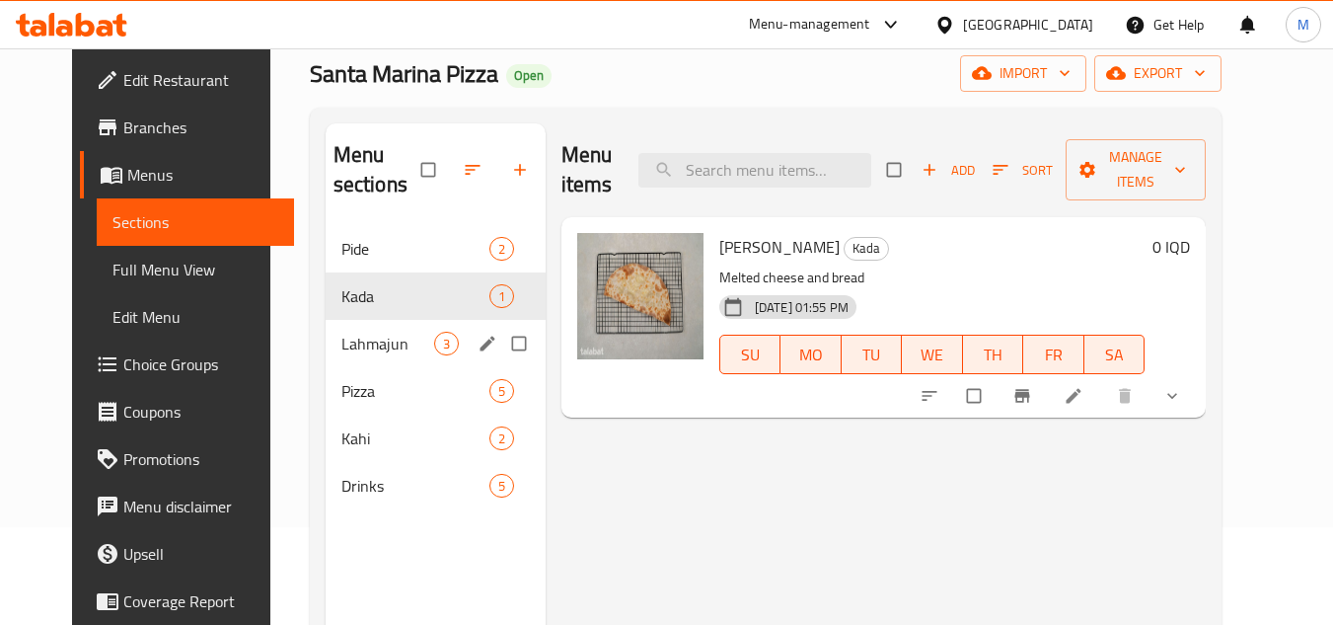
scroll to position [197, 0]
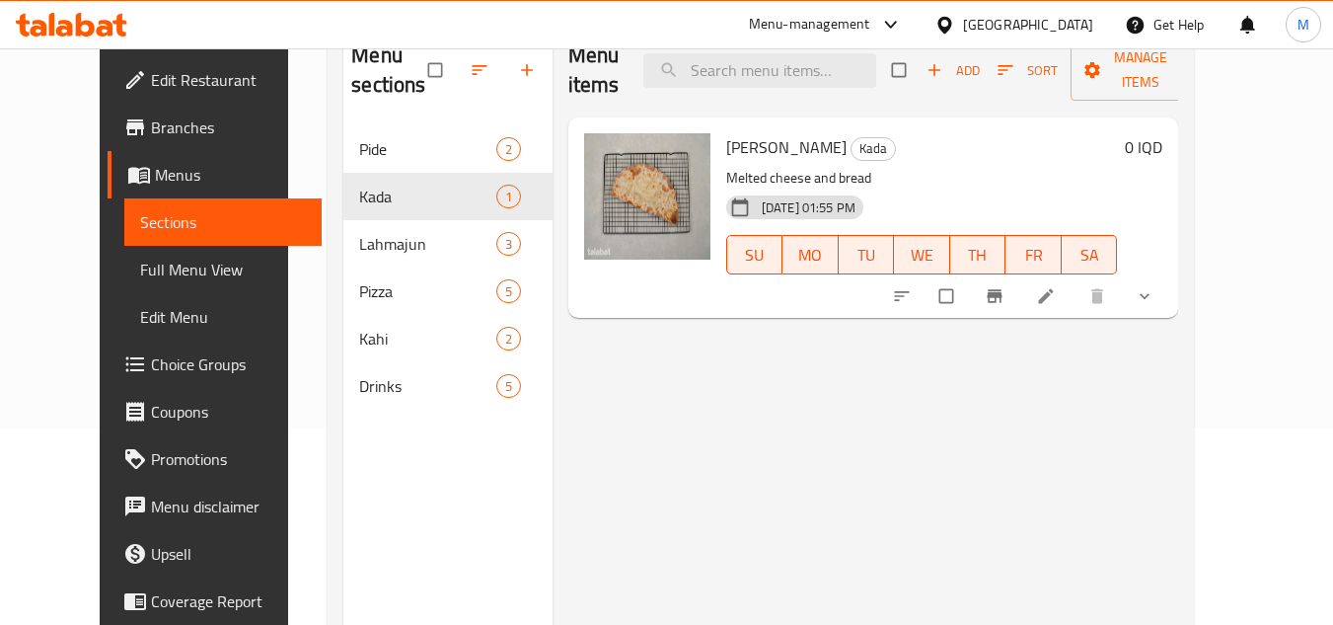
drag, startPoint x: 1221, startPoint y: 465, endPoint x: 1117, endPoint y: 439, distance: 106.8
click at [1179, 465] on div "Menu items Add Sort Manage items Cheese Kada Kada Melted cheese and bread 10-08…" at bounding box center [866, 336] width 627 height 625
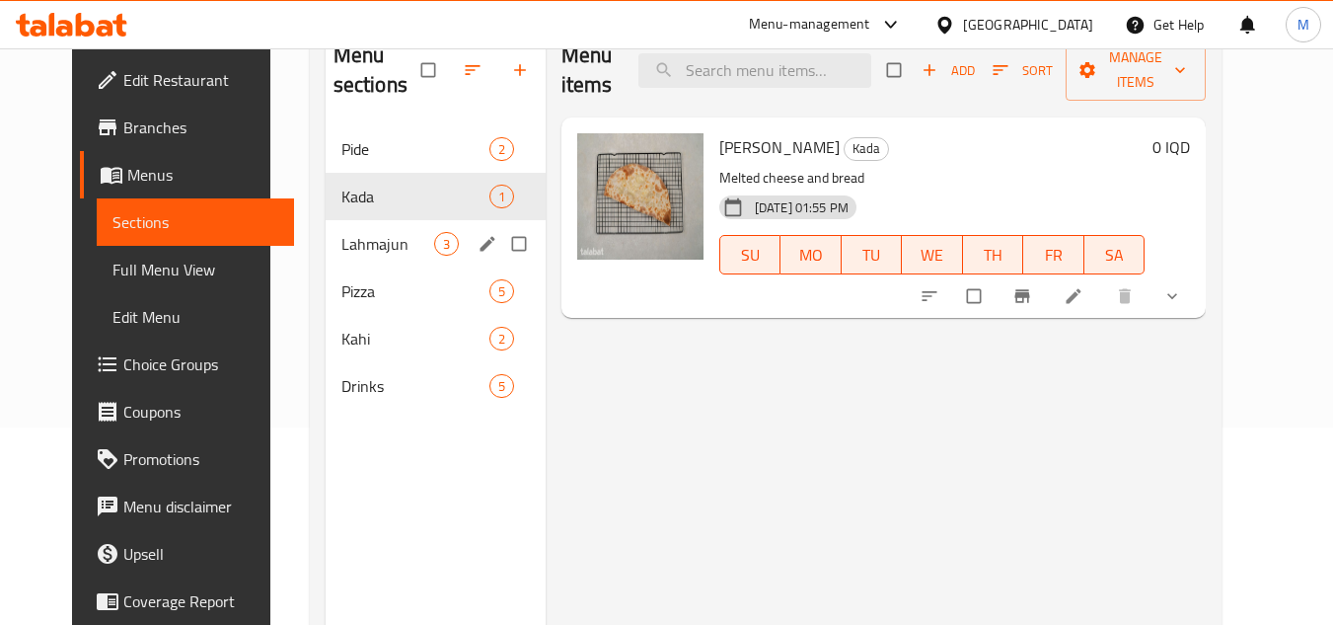
click at [342, 254] on span "Lahmajun" at bounding box center [388, 244] width 93 height 24
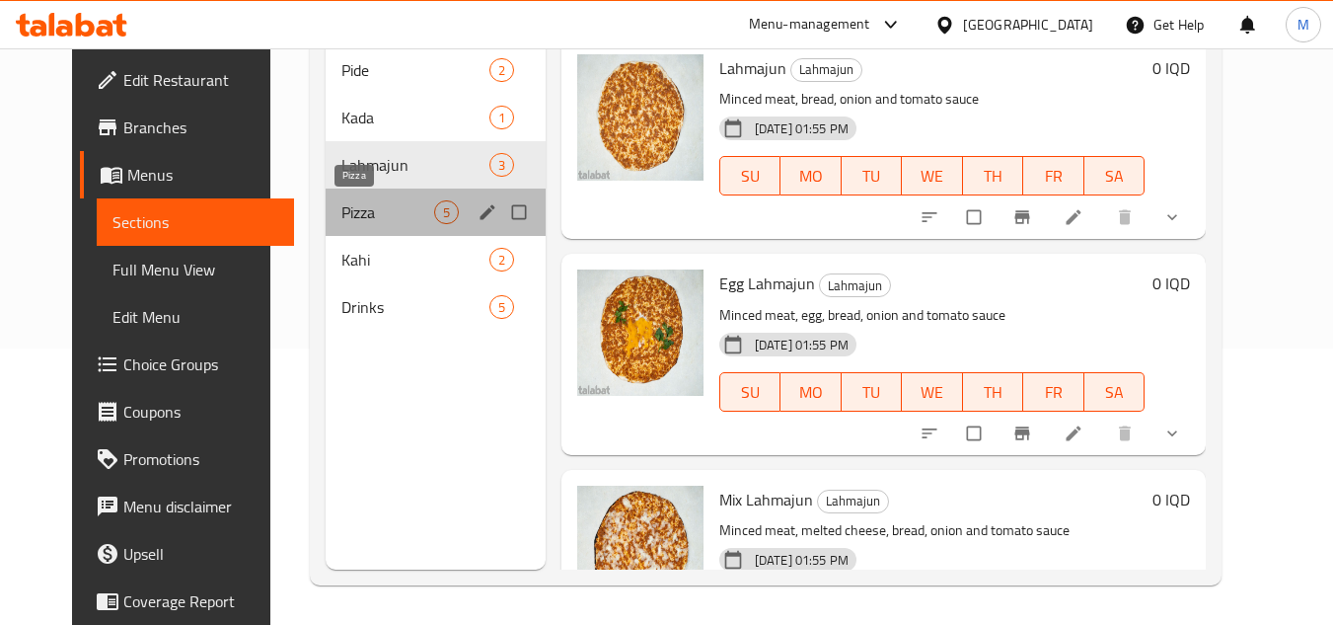
click at [374, 213] on span "Pizza" at bounding box center [388, 212] width 93 height 24
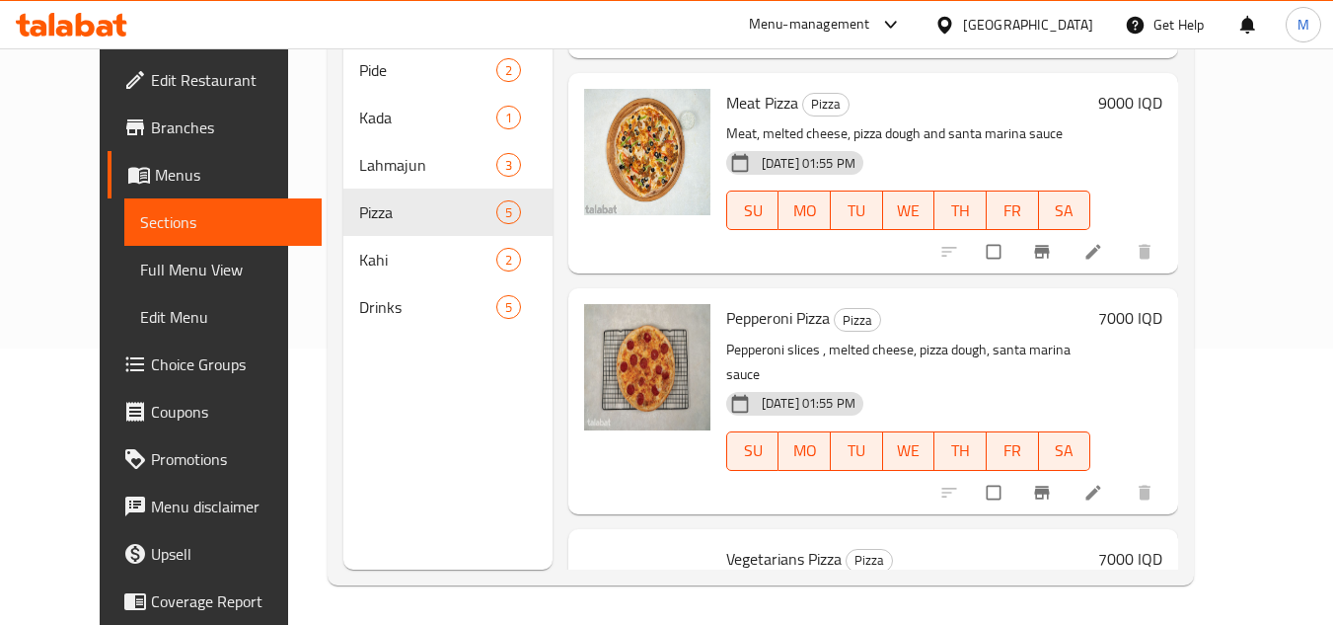
scroll to position [532, 0]
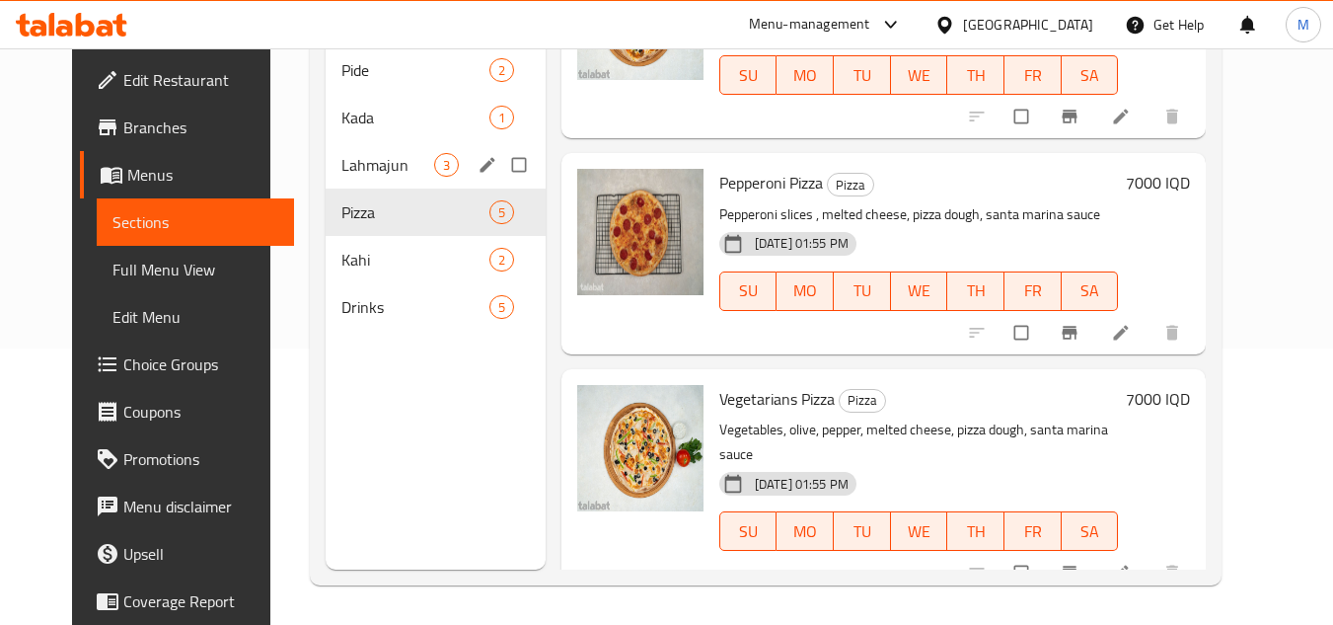
click at [349, 165] on span "Lahmajun" at bounding box center [388, 165] width 93 height 24
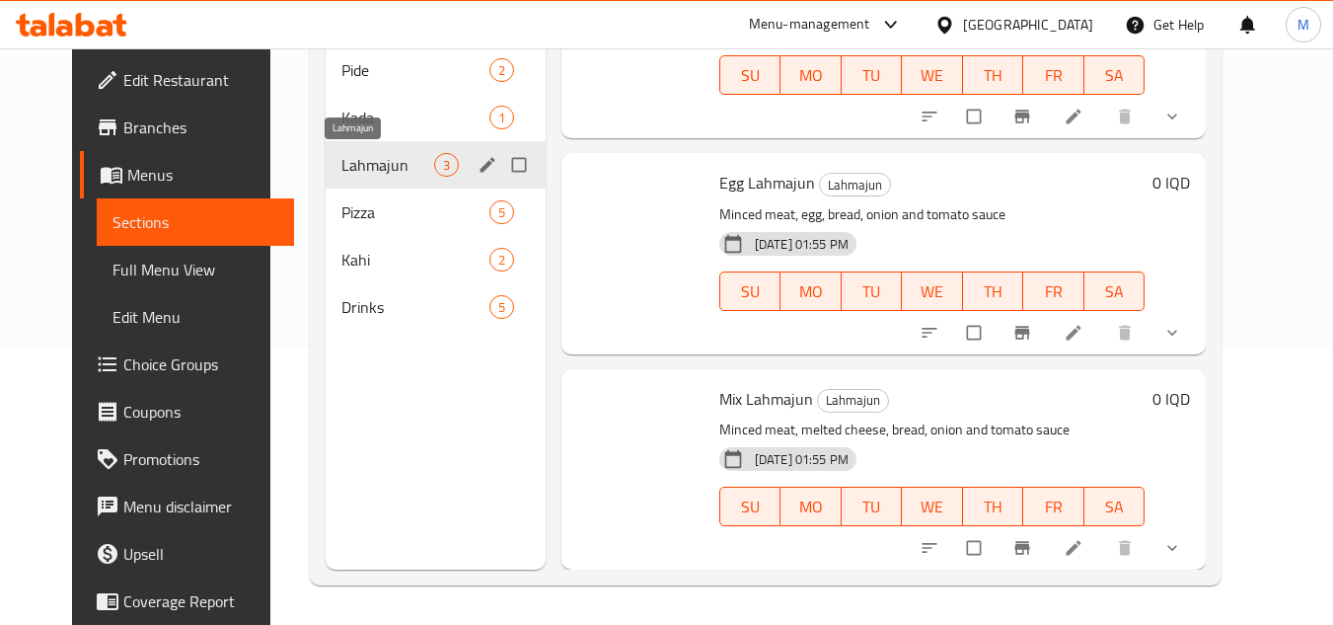
scroll to position [101, 0]
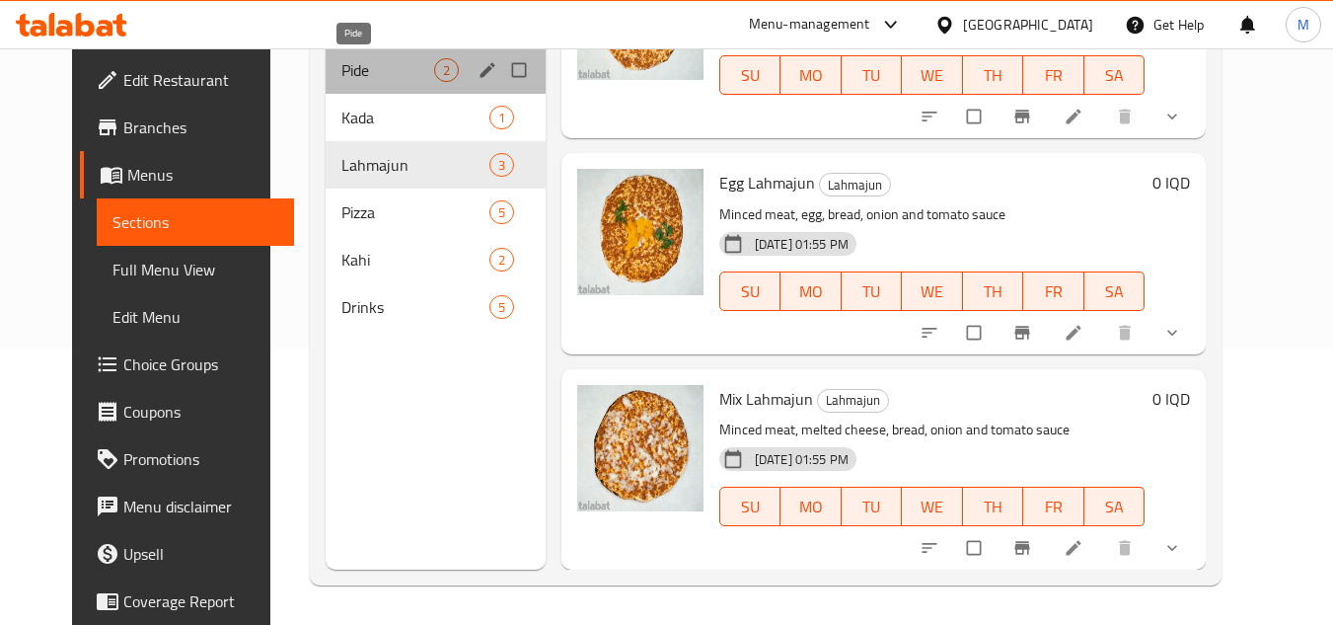
click at [342, 61] on span "Pide" at bounding box center [388, 70] width 93 height 24
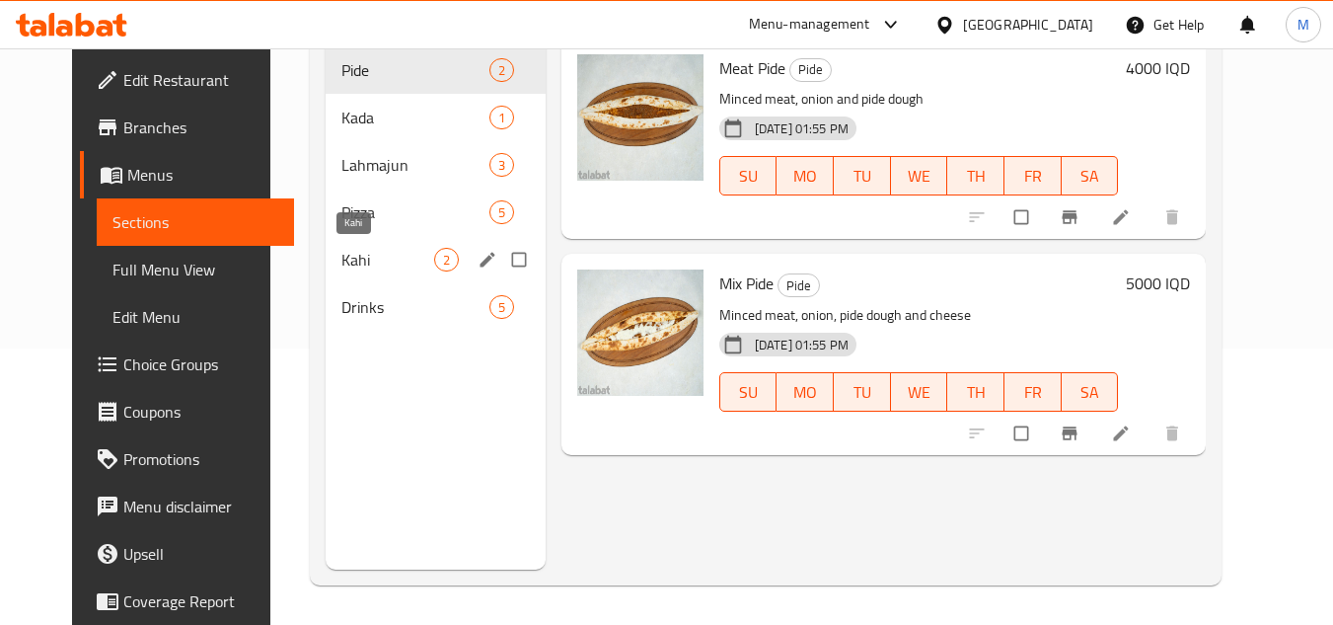
click at [342, 258] on span "Kahi" at bounding box center [388, 260] width 93 height 24
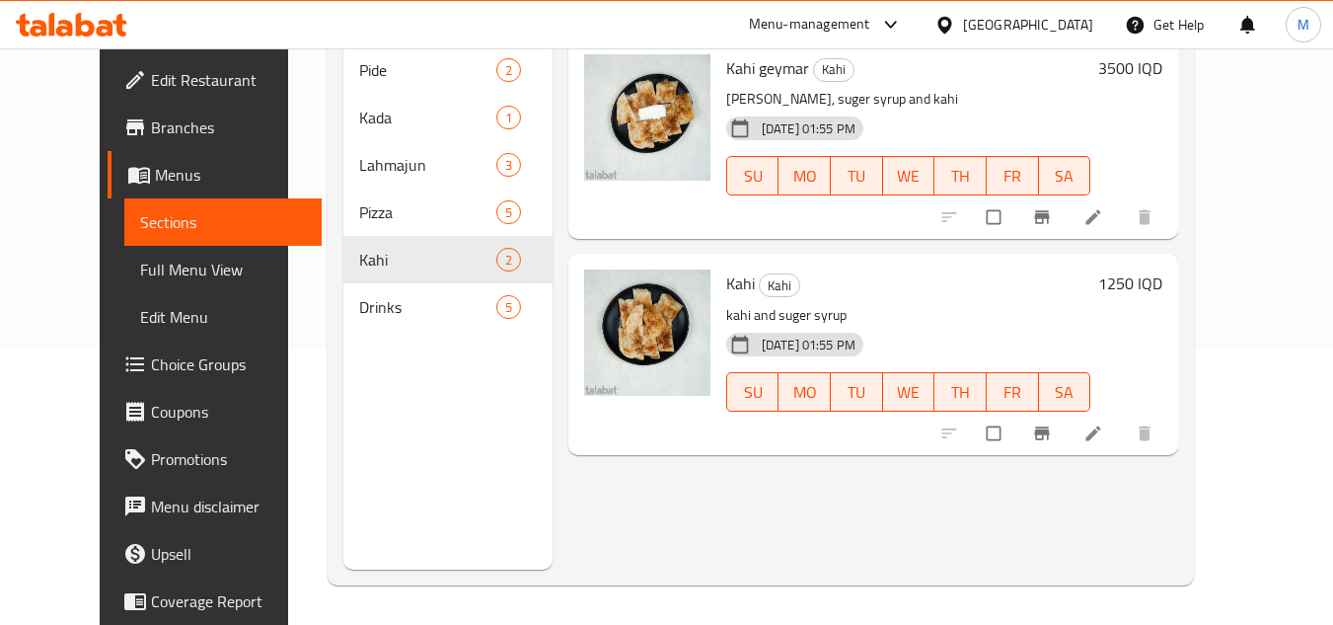
click at [79, 22] on icon at bounding box center [85, 25] width 19 height 24
